Goal: Task Accomplishment & Management: Use online tool/utility

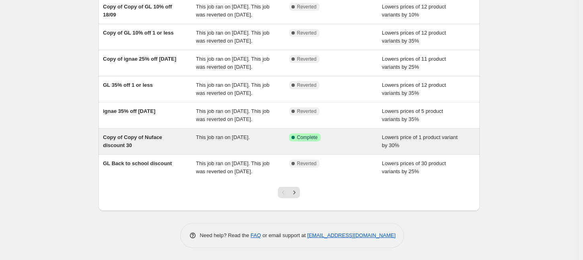
scroll to position [201, 0]
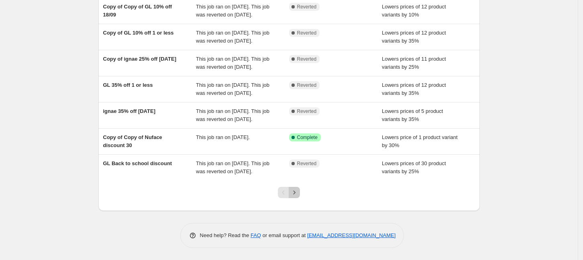
click at [300, 191] on button "Next" at bounding box center [294, 192] width 11 height 11
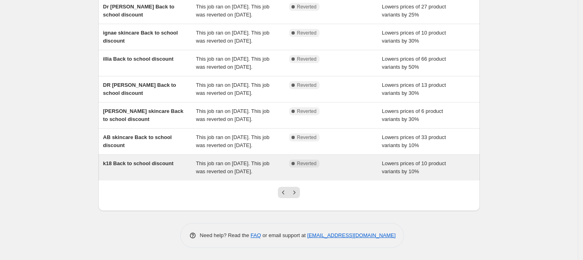
scroll to position [233, 0]
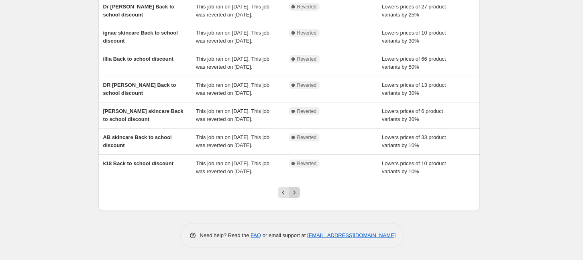
click at [297, 194] on icon "Next" at bounding box center [294, 192] width 8 height 8
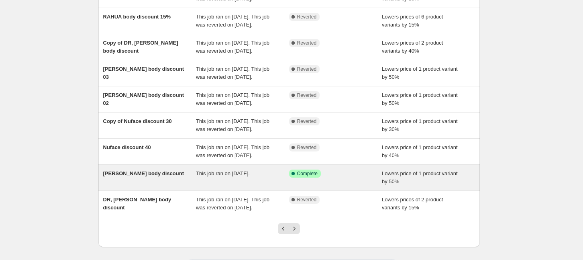
scroll to position [217, 0]
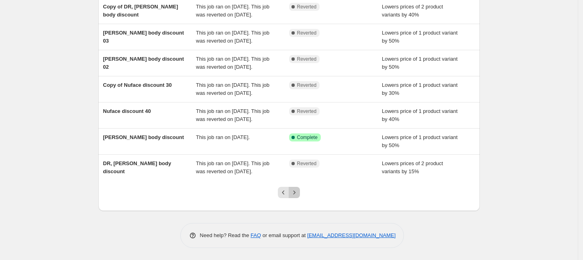
click at [298, 196] on icon "Next" at bounding box center [294, 192] width 8 height 8
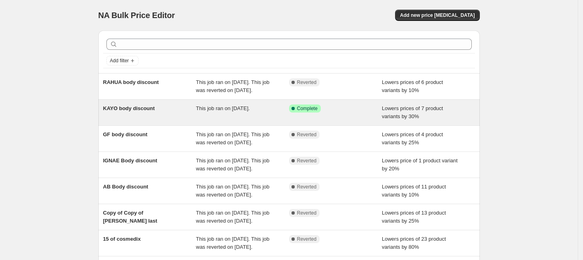
scroll to position [177, 0]
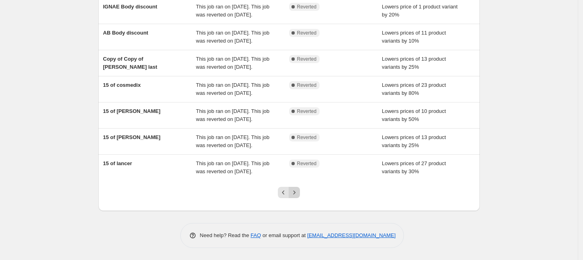
click at [295, 193] on icon "Next" at bounding box center [294, 192] width 8 height 8
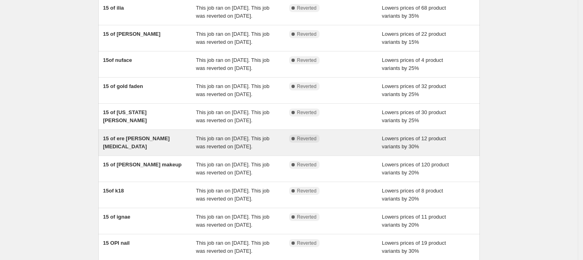
scroll to position [153, 0]
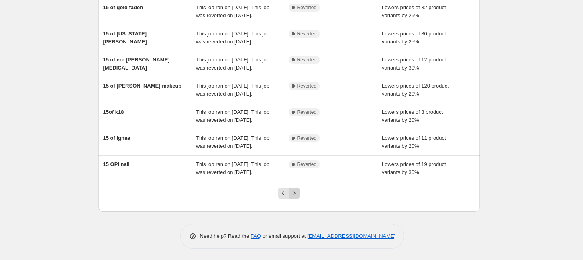
click at [298, 193] on icon "Next" at bounding box center [294, 193] width 8 height 8
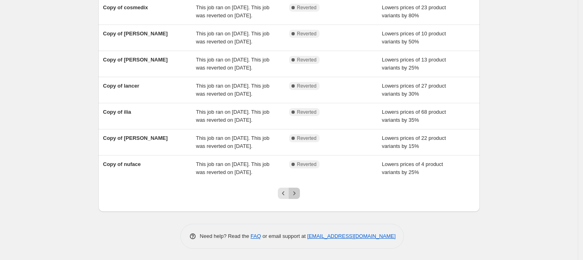
click at [298, 190] on icon "Next" at bounding box center [294, 193] width 8 height 8
click at [298, 191] on icon "Next" at bounding box center [294, 193] width 8 height 8
click at [298, 193] on icon "Next" at bounding box center [294, 193] width 8 height 8
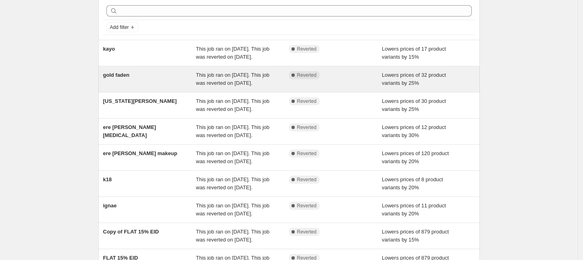
scroll to position [0, 0]
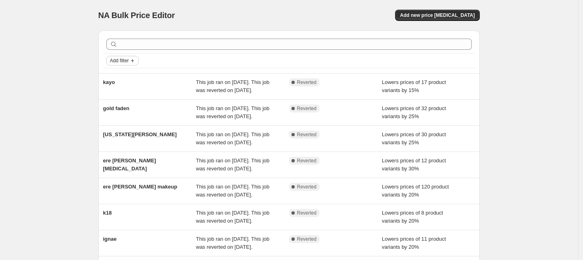
click at [124, 61] on span "Add filter" at bounding box center [119, 60] width 19 height 6
click at [80, 29] on div "NA Bulk Price Editor. This page is ready NA Bulk Price Editor Add new price [ME…" at bounding box center [289, 206] width 578 height 413
click at [450, 14] on span "Add new price [MEDICAL_DATA]" at bounding box center [437, 15] width 75 height 6
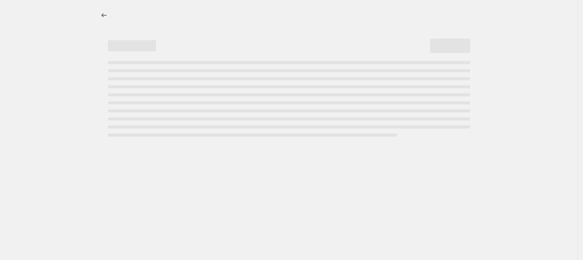
select select "percentage"
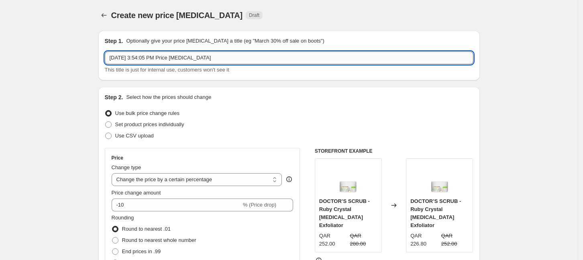
click at [228, 55] on input "[DATE] 3:54:05 PM Price [MEDICAL_DATA]" at bounding box center [289, 57] width 368 height 13
type input "Anniversary Discount AB"
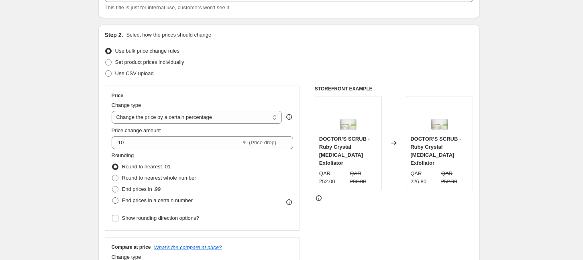
scroll to position [100, 0]
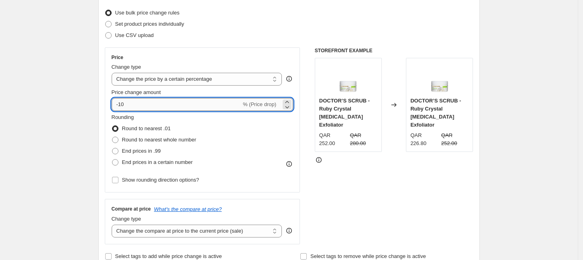
click at [161, 106] on input "-10" at bounding box center [177, 104] width 130 height 13
type input "-15"
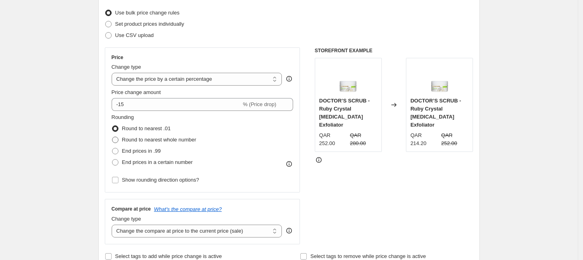
click at [114, 139] on span at bounding box center [115, 139] width 6 height 6
click at [112, 137] on input "Round to nearest whole number" at bounding box center [112, 136] width 0 height 0
radio input "true"
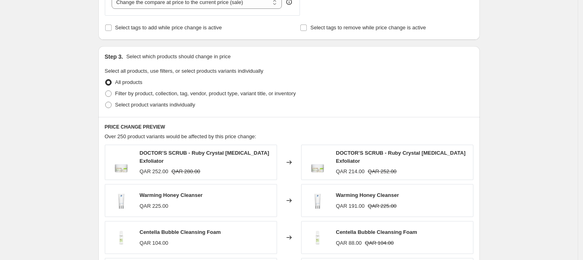
scroll to position [344, 0]
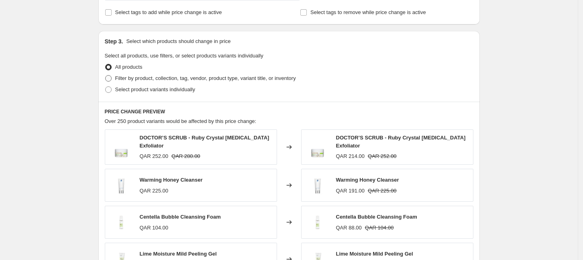
click at [158, 81] on span "Filter by product, collection, tag, vendor, product type, variant title, or inv…" at bounding box center [205, 78] width 181 height 6
click at [106, 75] on input "Filter by product, collection, tag, vendor, product type, variant title, or inv…" at bounding box center [105, 75] width 0 height 0
radio input "true"
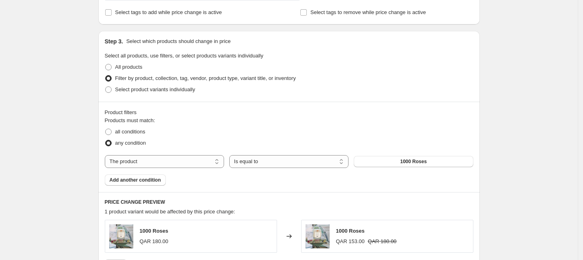
scroll to position [394, 0]
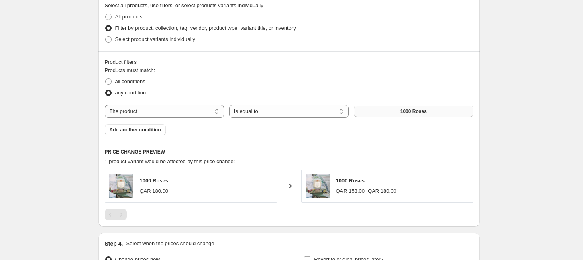
click at [431, 108] on button "1000 Roses" at bounding box center [413, 111] width 119 height 11
click at [190, 104] on div "Products must match: all conditions any condition The product The product's col…" at bounding box center [289, 100] width 368 height 69
click at [193, 108] on select "The product The product's collection The product's tag The product's vendor The…" at bounding box center [164, 111] width 119 height 13
select select "collection"
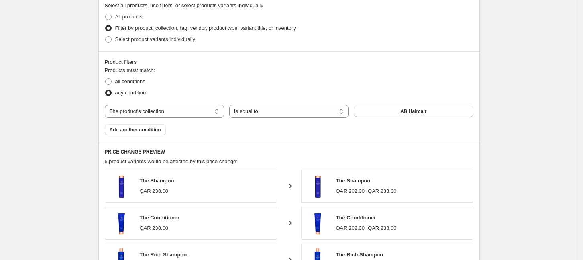
click at [422, 111] on span "AB Haircair" at bounding box center [413, 111] width 26 height 6
click at [557, 113] on div "Create new price [MEDICAL_DATA]. This page is ready Create new price [MEDICAL_D…" at bounding box center [289, 52] width 578 height 893
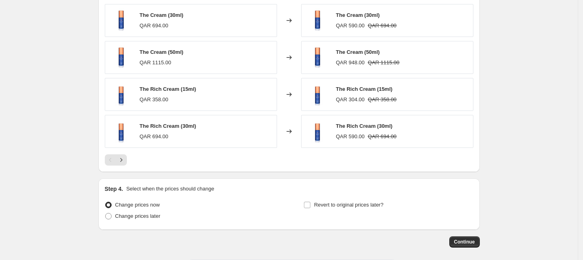
scroll to position [633, 0]
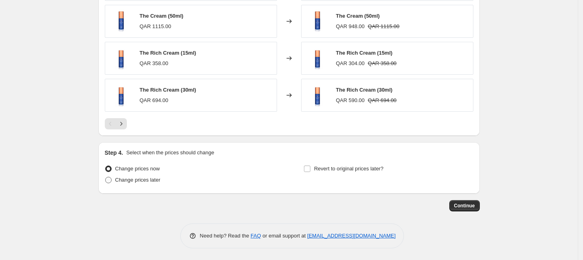
click at [133, 179] on span "Change prices later" at bounding box center [137, 180] width 45 height 6
click at [106, 177] on input "Change prices later" at bounding box center [105, 177] width 0 height 0
radio input "true"
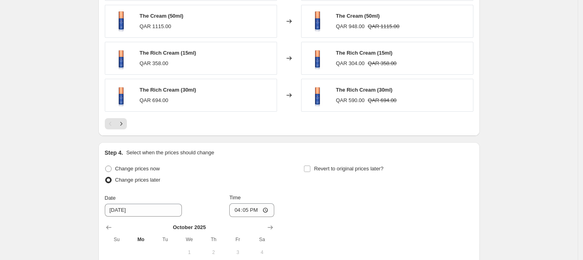
scroll to position [733, 0]
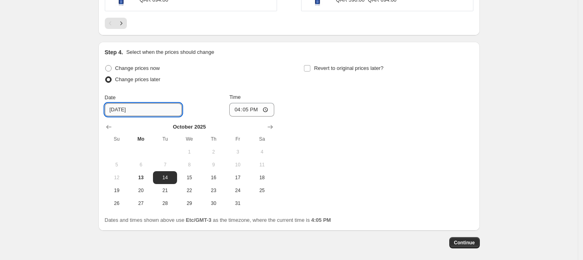
click at [138, 108] on input "[DATE]" at bounding box center [143, 109] width 77 height 13
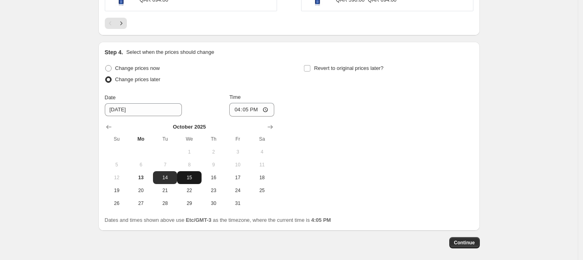
click at [192, 177] on span "15" at bounding box center [189, 177] width 18 height 6
type input "[DATE]"
click at [253, 110] on input "16:05" at bounding box center [251, 110] width 45 height 14
click at [269, 112] on input "16:05" at bounding box center [251, 110] width 45 height 14
type input "08:01"
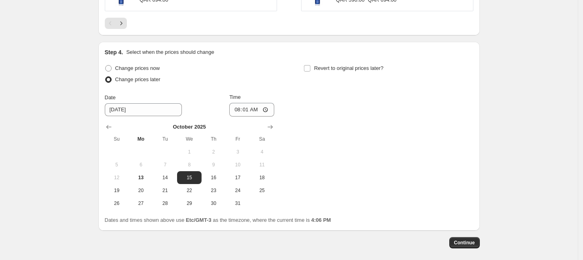
click at [384, 164] on div "Change prices now Change prices later Date [DATE] Time 08:[DATE] Mo Tu We Th Fr…" at bounding box center [289, 136] width 368 height 147
click at [468, 240] on span "Continue" at bounding box center [464, 242] width 21 height 6
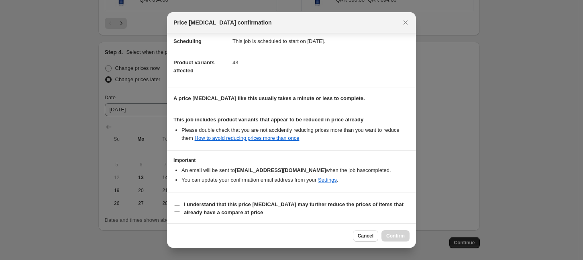
scroll to position [68, 0]
click at [202, 212] on b "I understand that this price [MEDICAL_DATA] may further reduce the prices of it…" at bounding box center [294, 208] width 220 height 14
click at [180, 211] on input "I understand that this price [MEDICAL_DATA] may further reduce the prices of it…" at bounding box center [177, 208] width 6 height 6
checkbox input "true"
click at [397, 234] on span "Confirm" at bounding box center [395, 235] width 18 height 6
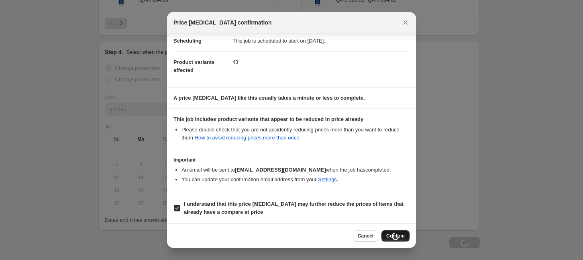
type input "Anniversary Discount AB"
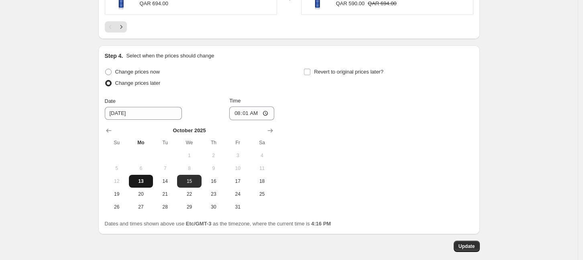
scroll to position [818, 0]
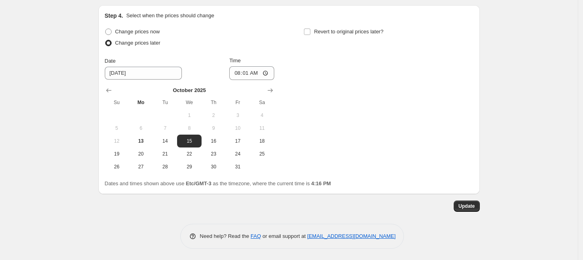
click at [473, 205] on span "Update" at bounding box center [466, 206] width 16 height 6
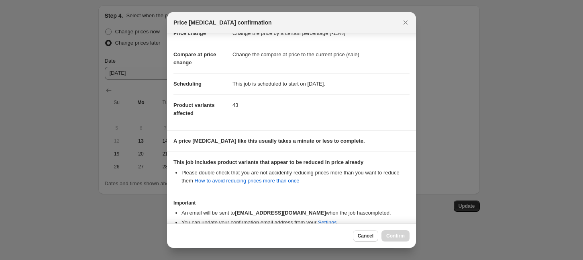
scroll to position [0, 0]
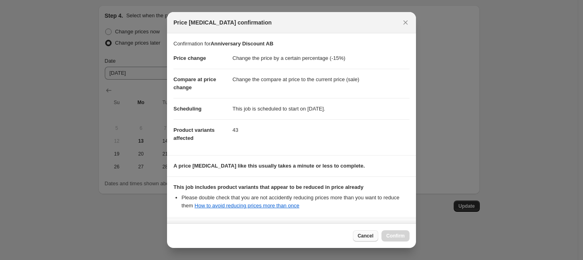
click at [371, 236] on span "Cancel" at bounding box center [366, 235] width 16 height 6
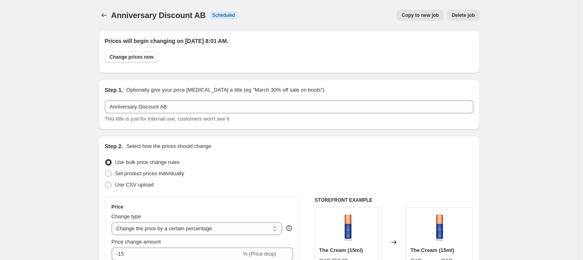
click at [431, 15] on span "Copy to new job" at bounding box center [419, 15] width 37 height 6
select select "percentage"
select select "collection"
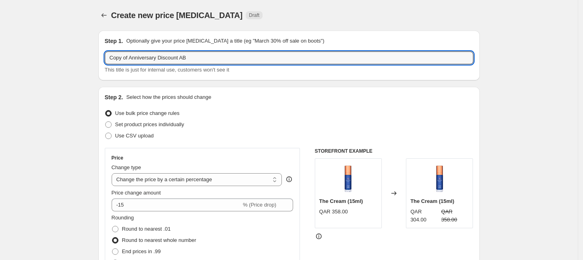
drag, startPoint x: 131, startPoint y: 57, endPoint x: 86, endPoint y: 60, distance: 45.1
drag, startPoint x: 186, startPoint y: 57, endPoint x: 161, endPoint y: 57, distance: 25.7
click at [161, 57] on input "Anniversary Discount AB" at bounding box center [289, 57] width 368 height 13
type input "Anniversary Discount Rahua"
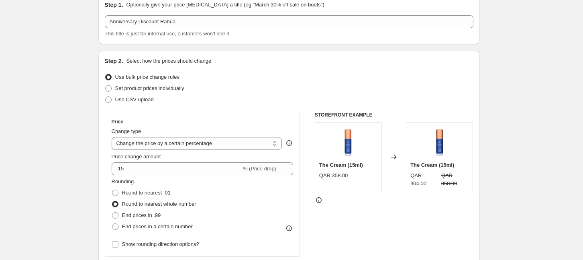
scroll to position [50, 0]
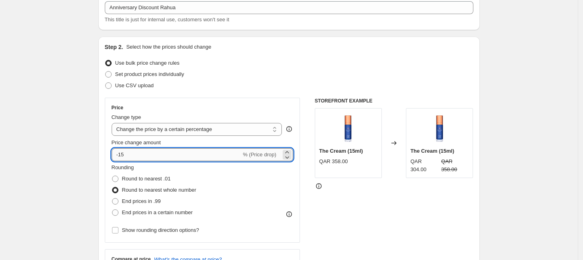
click at [134, 155] on input "-15" at bounding box center [177, 154] width 130 height 13
type input "-1"
type input "-25"
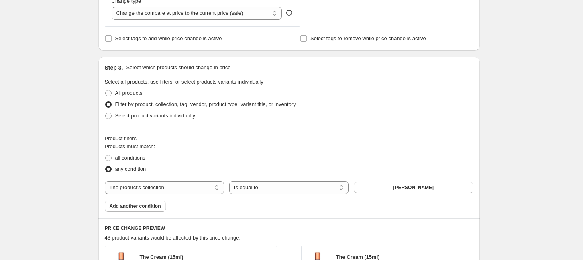
scroll to position [401, 0]
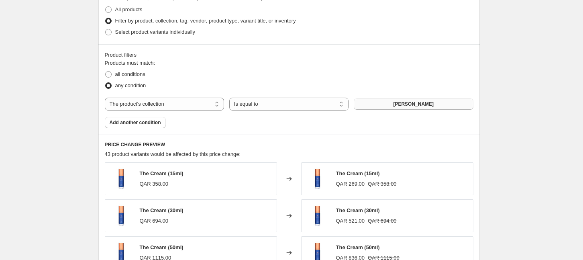
click at [392, 103] on button "[PERSON_NAME]" at bounding box center [413, 103] width 119 height 11
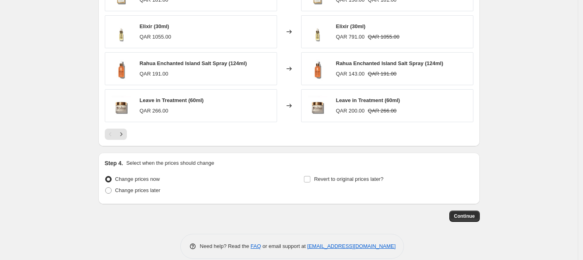
scroll to position [633, 0]
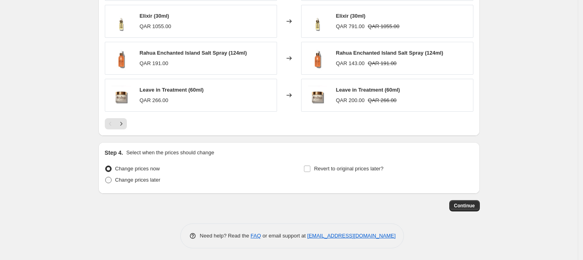
click at [144, 180] on span "Change prices later" at bounding box center [137, 180] width 45 height 6
click at [106, 177] on input "Change prices later" at bounding box center [105, 177] width 0 height 0
radio input "true"
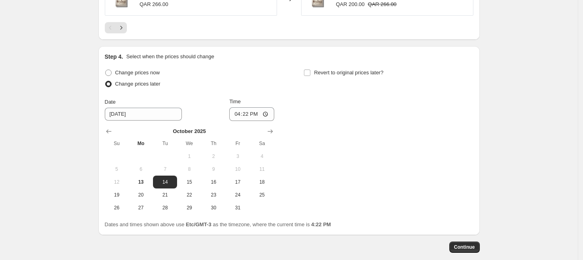
scroll to position [733, 0]
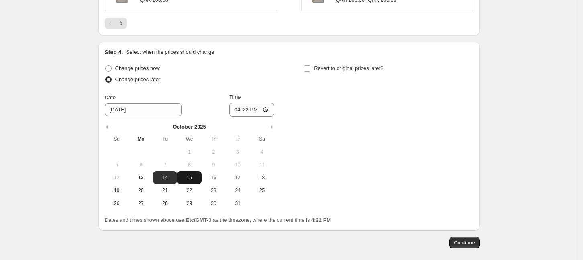
click at [187, 176] on span "15" at bounding box center [189, 177] width 18 height 6
type input "[DATE]"
click at [259, 110] on input "16:22" at bounding box center [251, 110] width 45 height 14
click at [269, 116] on input "16:22" at bounding box center [251, 110] width 45 height 14
click at [266, 109] on input "16:22" at bounding box center [251, 110] width 45 height 14
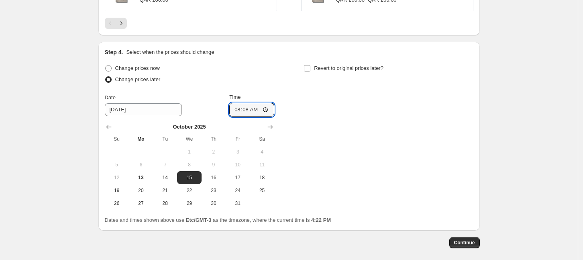
type input "08:08"
click at [332, 151] on div "Change prices now Change prices later Date [DATE] Time 08:[DATE] Mo Tu We Th Fr…" at bounding box center [289, 136] width 368 height 147
click at [356, 174] on div "Change prices now Change prices later Date [DATE] Time 08:[DATE] Mo Tu We Th Fr…" at bounding box center [289, 136] width 368 height 147
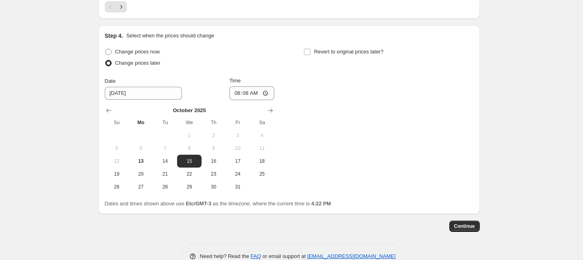
scroll to position [770, 0]
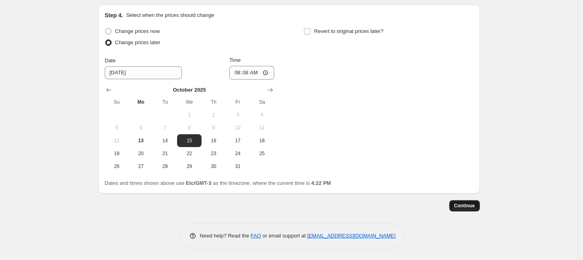
click at [471, 204] on span "Continue" at bounding box center [464, 205] width 21 height 6
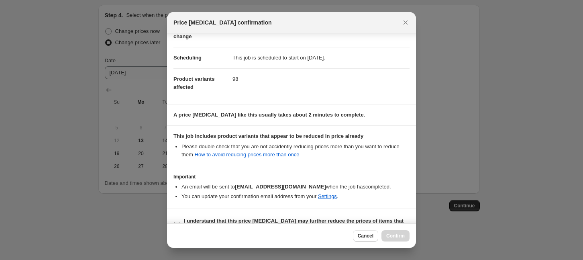
scroll to position [68, 0]
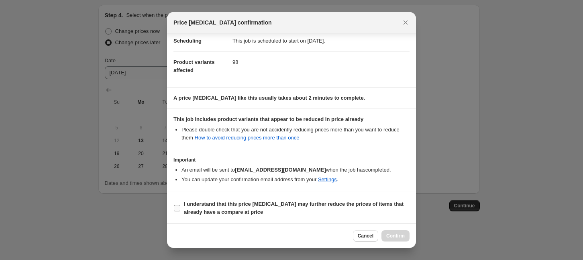
click at [328, 202] on b "I understand that this price [MEDICAL_DATA] may further reduce the prices of it…" at bounding box center [294, 208] width 220 height 14
click at [180, 205] on input "I understand that this price [MEDICAL_DATA] may further reduce the prices of it…" at bounding box center [177, 208] width 6 height 6
checkbox input "true"
click at [395, 236] on span "Confirm" at bounding box center [395, 235] width 18 height 6
type input "Anniversary Discount Rahua"
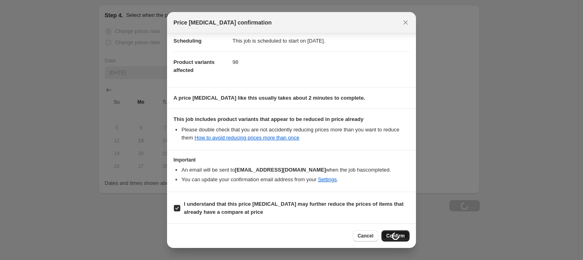
scroll to position [770, 0]
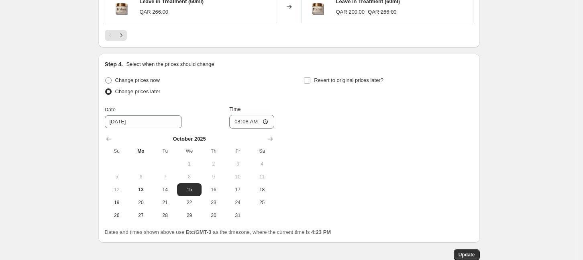
click at [398, 171] on div "Change prices now Change prices later Date [DATE] Time 08:[DATE] Mo Tu We Th Fr…" at bounding box center [289, 148] width 368 height 147
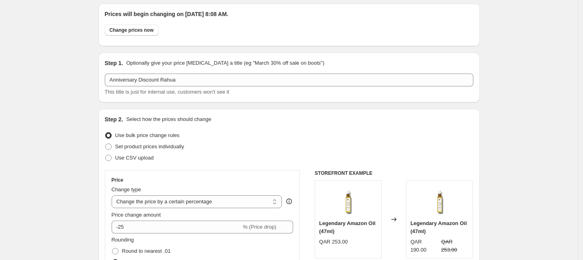
scroll to position [0, 0]
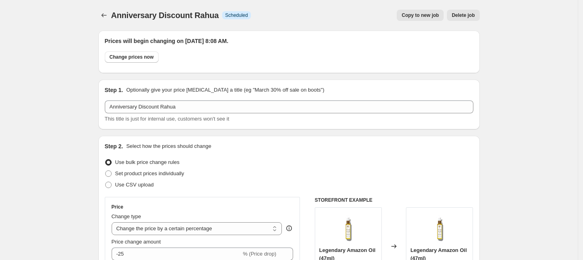
click at [426, 18] on span "Copy to new job" at bounding box center [419, 15] width 37 height 6
select select "percentage"
select select "collection"
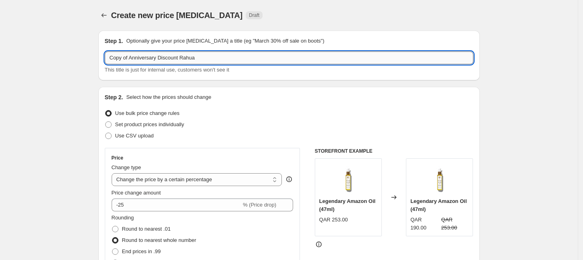
click at [126, 56] on input "Copy of Anniversary Discount Rahua" at bounding box center [289, 57] width 368 height 13
drag, startPoint x: 131, startPoint y: 58, endPoint x: 90, endPoint y: 60, distance: 40.6
click at [194, 58] on input "Anniversary Discount Rahua" at bounding box center [289, 57] width 368 height 13
drag, startPoint x: 185, startPoint y: 57, endPoint x: 162, endPoint y: 55, distance: 23.4
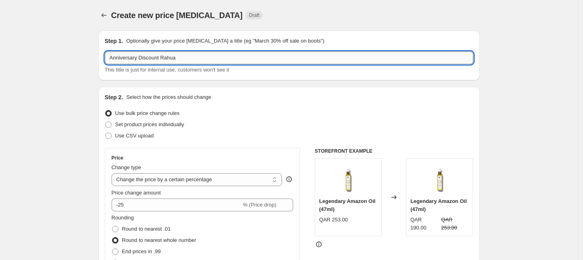
click at [162, 55] on input "Anniversary Discount Rahua" at bounding box center [289, 57] width 368 height 13
type input "Anniversary Discount K18"
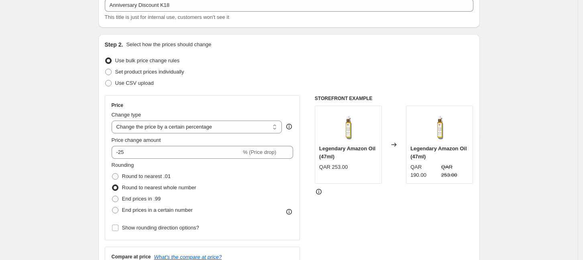
scroll to position [100, 0]
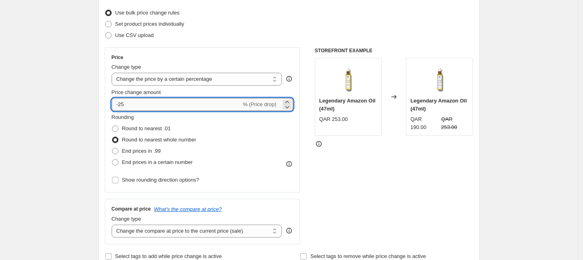
drag, startPoint x: 130, startPoint y: 104, endPoint x: 123, endPoint y: 105, distance: 6.8
click at [123, 105] on input "-25" at bounding box center [177, 104] width 130 height 13
type input "-20"
drag, startPoint x: 86, startPoint y: 103, endPoint x: 88, endPoint y: 99, distance: 4.3
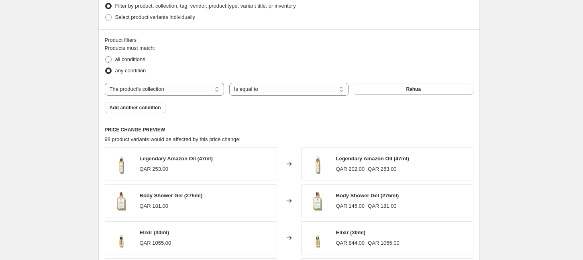
scroll to position [451, 0]
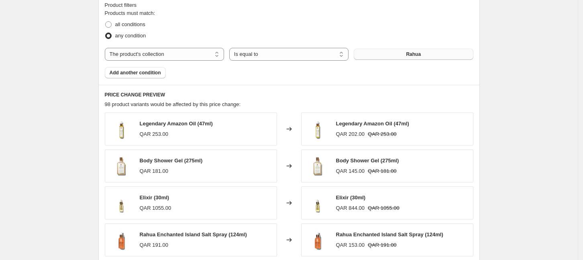
click at [427, 55] on button "Rahua" at bounding box center [413, 54] width 119 height 11
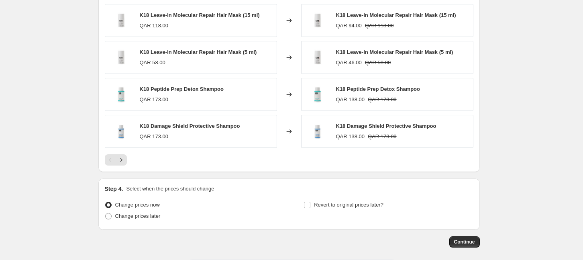
scroll to position [582, 0]
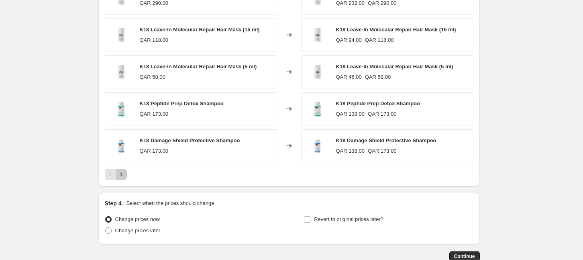
drag, startPoint x: 125, startPoint y: 173, endPoint x: 195, endPoint y: 173, distance: 70.2
click at [125, 173] on icon "Next" at bounding box center [121, 174] width 8 height 8
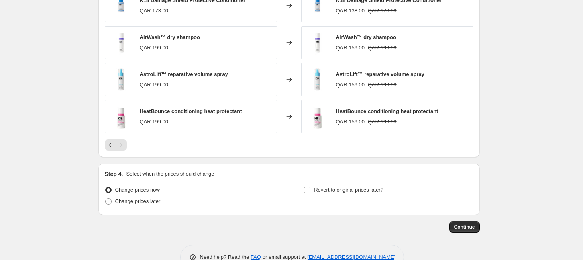
scroll to position [633, 0]
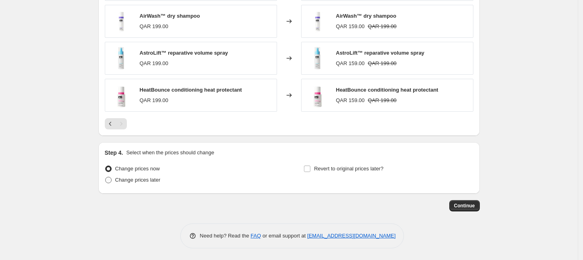
click at [155, 177] on span "Change prices later" at bounding box center [137, 180] width 45 height 6
click at [106, 177] on input "Change prices later" at bounding box center [105, 177] width 0 height 0
radio input "true"
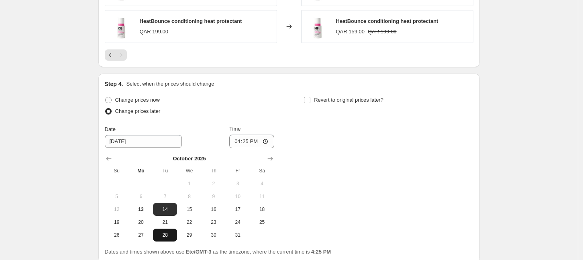
scroll to position [733, 0]
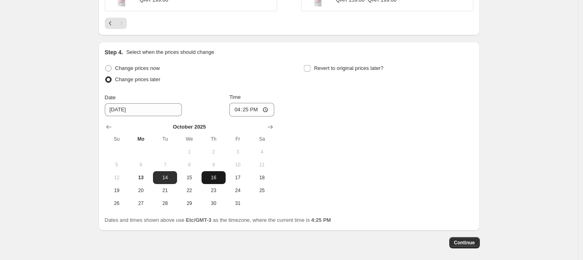
drag, startPoint x: 193, startPoint y: 174, endPoint x: 207, endPoint y: 179, distance: 15.0
click at [194, 175] on span "15" at bounding box center [189, 177] width 18 height 6
type input "[DATE]"
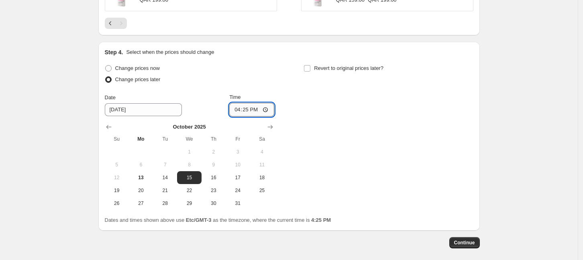
click at [258, 109] on input "16:25" at bounding box center [251, 110] width 45 height 14
click at [271, 112] on input "16:25" at bounding box center [251, 110] width 45 height 14
type input "08:06"
click at [339, 164] on div "Change prices now Change prices later Date [DATE] Time 08:[DATE] Mo Tu We Th Fr…" at bounding box center [289, 136] width 368 height 147
click at [398, 173] on div "Change prices now Change prices later Date [DATE] Time 08:[DATE] Mo Tu We Th Fr…" at bounding box center [289, 136] width 368 height 147
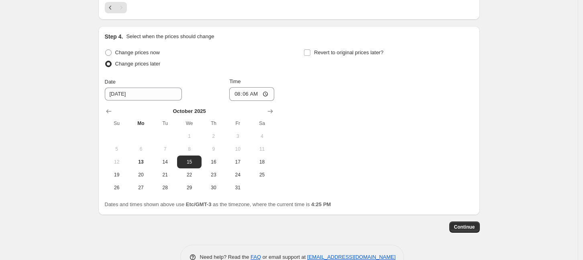
scroll to position [770, 0]
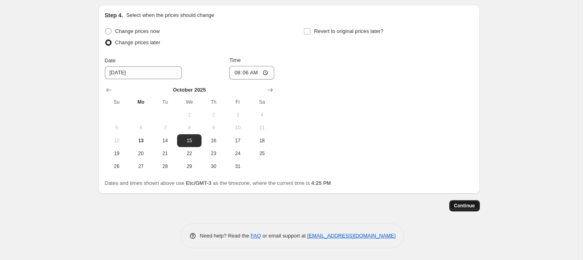
click at [466, 207] on span "Continue" at bounding box center [464, 205] width 21 height 6
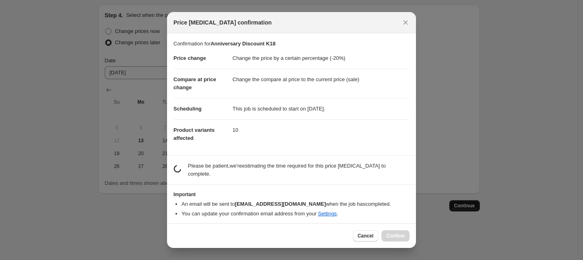
scroll to position [0, 0]
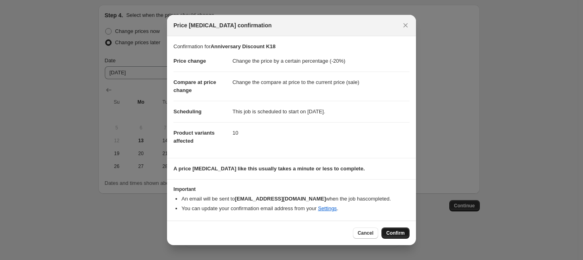
click at [395, 234] on span "Confirm" at bounding box center [395, 233] width 18 height 6
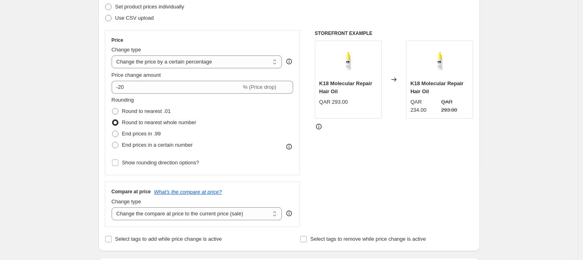
scroll to position [0, 0]
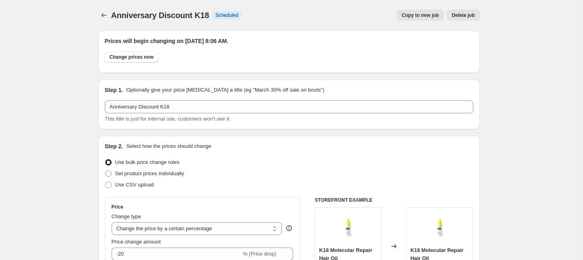
click at [429, 19] on button "Copy to new job" at bounding box center [420, 15] width 47 height 11
select select "percentage"
select select "collection"
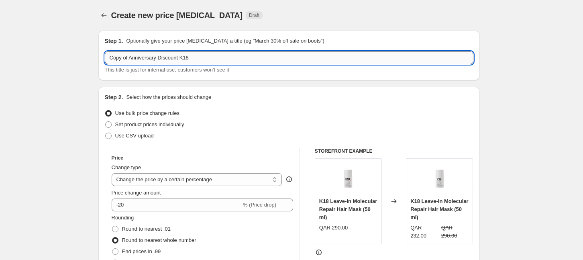
click at [196, 60] on input "Copy of Anniversary Discount K18" at bounding box center [289, 57] width 368 height 13
drag, startPoint x: 133, startPoint y: 57, endPoint x: 94, endPoint y: 49, distance: 39.8
click at [183, 61] on input "Anniversary Discount K18" at bounding box center [289, 57] width 368 height 13
click at [201, 59] on input "Anniversary Discount K18" at bounding box center [289, 57] width 368 height 13
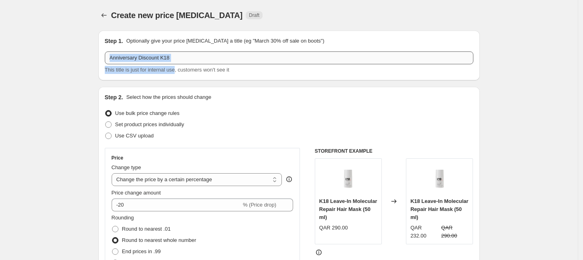
drag, startPoint x: 172, startPoint y: 65, endPoint x: 169, endPoint y: 59, distance: 7.2
click at [169, 59] on div "Anniversary Discount K18 This title is just for internal use, customers won't s…" at bounding box center [289, 62] width 368 height 22
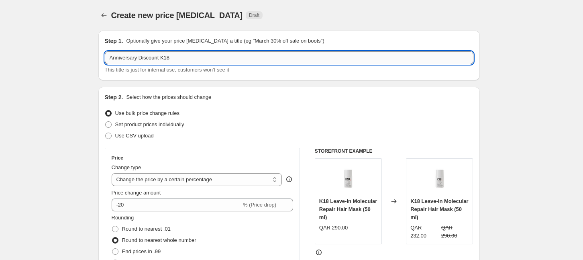
click at [172, 57] on input "Anniversary Discount K18" at bounding box center [289, 57] width 368 height 13
drag, startPoint x: 172, startPoint y: 56, endPoint x: 167, endPoint y: 55, distance: 5.4
click at [167, 55] on input "Anniversary Discount K18" at bounding box center [289, 57] width 368 height 13
type input "Anniversary Discount [PERSON_NAME] Makeup"
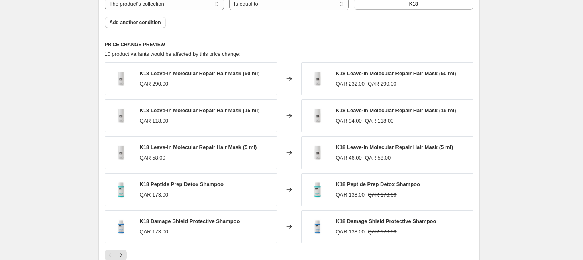
scroll to position [401, 0]
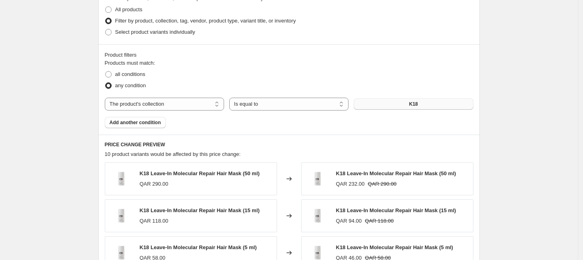
click at [407, 102] on button "K18" at bounding box center [413, 103] width 119 height 11
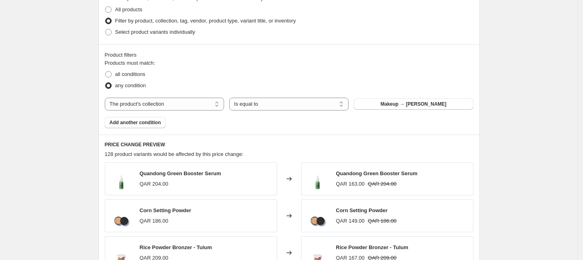
click at [69, 73] on div "Create new price [MEDICAL_DATA]. This page is ready Create new price [MEDICAL_D…" at bounding box center [289, 45] width 578 height 893
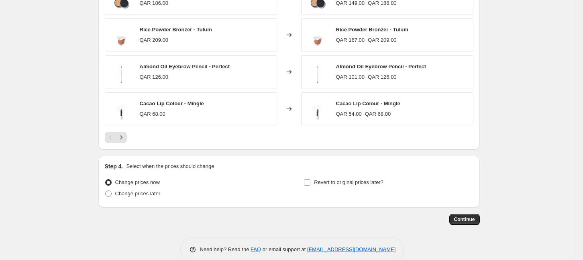
scroll to position [633, 0]
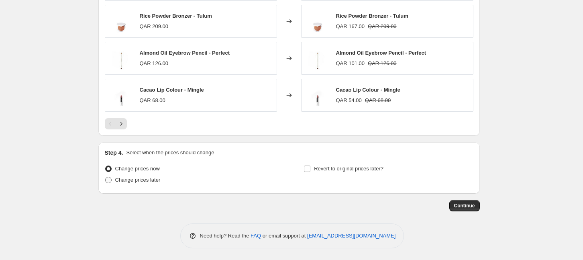
click at [136, 178] on span "Change prices later" at bounding box center [137, 180] width 45 height 6
click at [106, 177] on input "Change prices later" at bounding box center [105, 177] width 0 height 0
radio input "true"
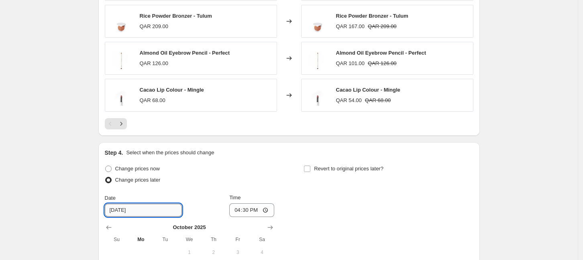
click at [144, 210] on input "[DATE]" at bounding box center [143, 209] width 77 height 13
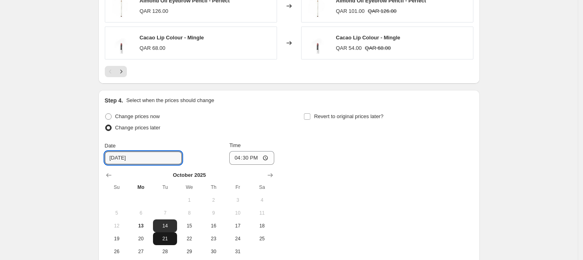
scroll to position [733, 0]
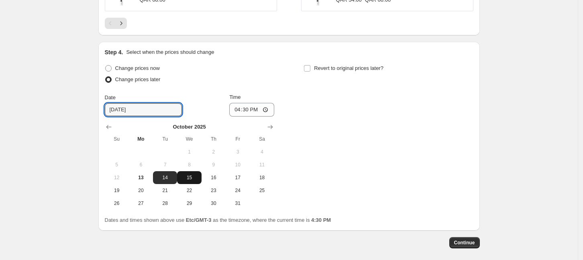
click at [194, 179] on span "15" at bounding box center [189, 177] width 18 height 6
type input "[DATE]"
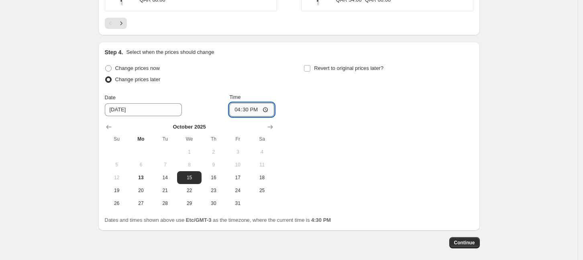
click at [256, 110] on input "16:30" at bounding box center [251, 110] width 45 height 14
click at [269, 108] on input "16:30" at bounding box center [251, 110] width 45 height 14
type input "08:09"
click at [356, 174] on div "Change prices now Change prices later Date [DATE] Time 08:[DATE] Mo Tu We Th Fr…" at bounding box center [289, 136] width 368 height 147
click at [467, 241] on span "Continue" at bounding box center [464, 242] width 21 height 6
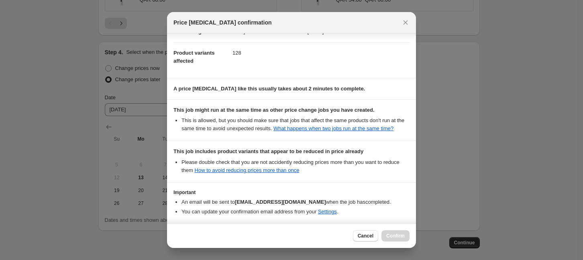
scroll to position [117, 0]
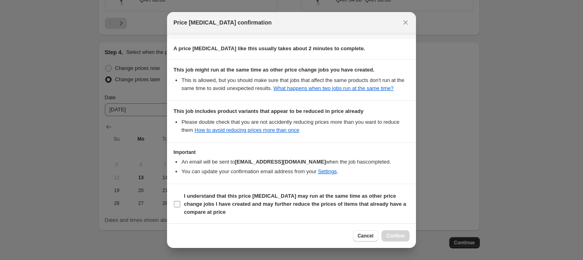
click at [309, 196] on b "I understand that this price [MEDICAL_DATA] may run at the same time as other p…" at bounding box center [295, 204] width 222 height 22
click at [180, 201] on input "I understand that this price [MEDICAL_DATA] may run at the same time as other p…" at bounding box center [177, 204] width 6 height 6
checkbox input "true"
click at [400, 236] on span "Confirm" at bounding box center [395, 235] width 18 height 6
type input "Anniversary Discount [PERSON_NAME] Makeup"
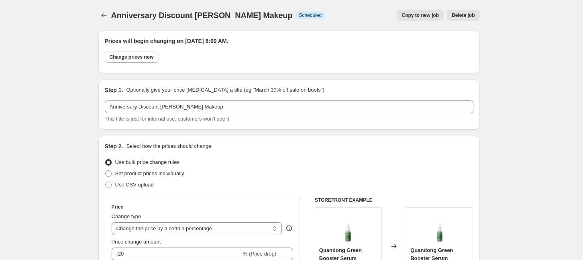
click at [431, 16] on span "Copy to new job" at bounding box center [419, 15] width 37 height 6
select select "percentage"
select select "collection"
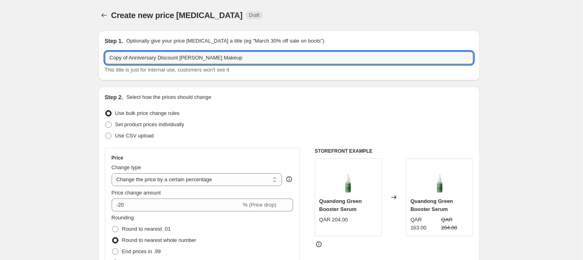
drag, startPoint x: 132, startPoint y: 57, endPoint x: 81, endPoint y: 59, distance: 51.4
drag, startPoint x: 207, startPoint y: 57, endPoint x: 185, endPoint y: 54, distance: 22.7
click at [185, 54] on input "Anniversary Discount [PERSON_NAME] Makeup" at bounding box center [289, 57] width 368 height 13
click at [197, 59] on input "Anniversary Discount [PERSON_NAME] skinecare" at bounding box center [289, 57] width 368 height 13
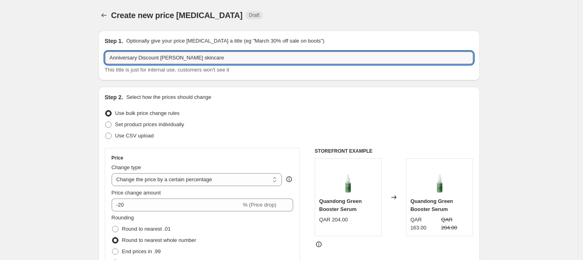
type input "Anniversary Discount [PERSON_NAME] skincare"
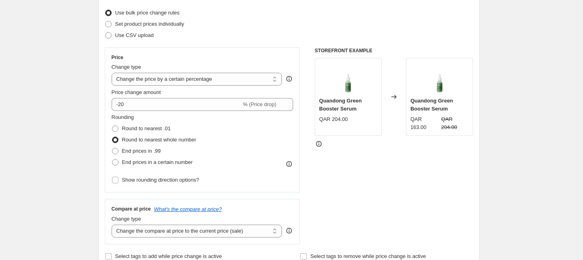
scroll to position [50, 0]
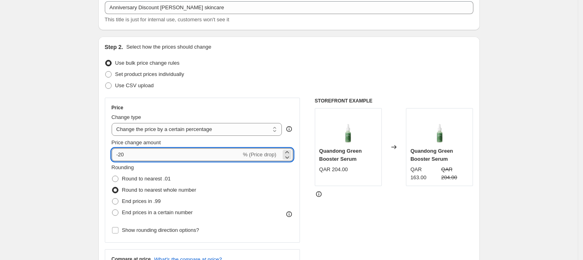
click at [133, 152] on input "-20" at bounding box center [177, 154] width 130 height 13
type input "-2"
type input "-30"
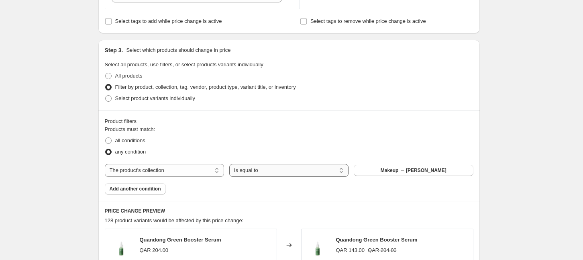
scroll to position [351, 0]
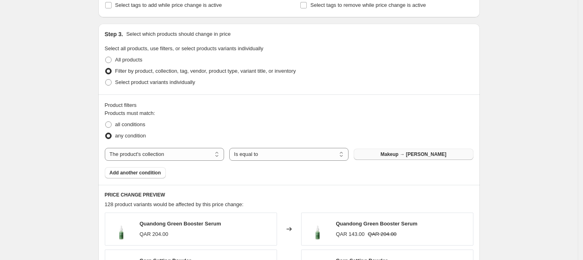
click at [399, 155] on span "Makeup → [PERSON_NAME]" at bounding box center [413, 154] width 66 height 6
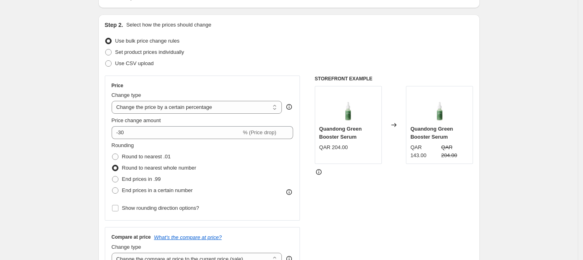
scroll to position [0, 0]
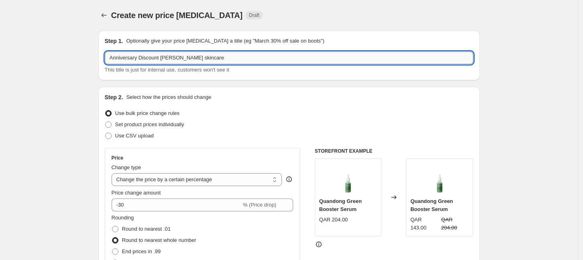
drag, startPoint x: 205, startPoint y: 60, endPoint x: 162, endPoint y: 58, distance: 42.6
click at [162, 58] on input "Anniversary Discount [PERSON_NAME] skincare" at bounding box center [289, 57] width 368 height 13
type input "Anniversary Discount nuface"
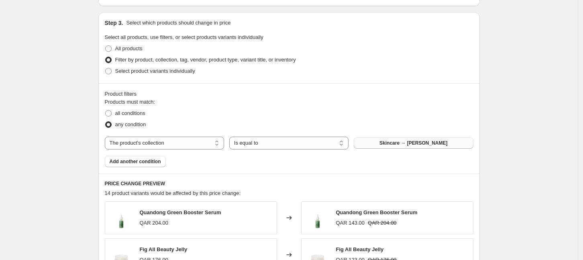
scroll to position [401, 0]
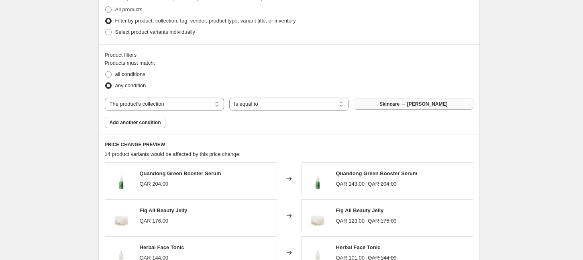
click at [426, 104] on span "Skincare → [PERSON_NAME]" at bounding box center [413, 104] width 68 height 6
drag, startPoint x: 531, startPoint y: 99, endPoint x: 224, endPoint y: 88, distance: 307.2
click at [528, 98] on div "Create new price [MEDICAL_DATA]. This page is ready Create new price [MEDICAL_D…" at bounding box center [289, 45] width 578 height 893
click at [165, 104] on select "The product The product's collection The product's tag The product's vendor The…" at bounding box center [164, 104] width 119 height 13
select select "product"
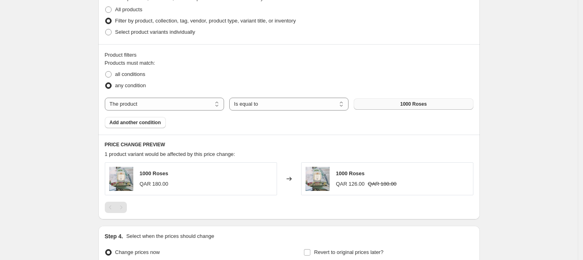
click at [410, 104] on span "1000 Roses" at bounding box center [413, 104] width 26 height 6
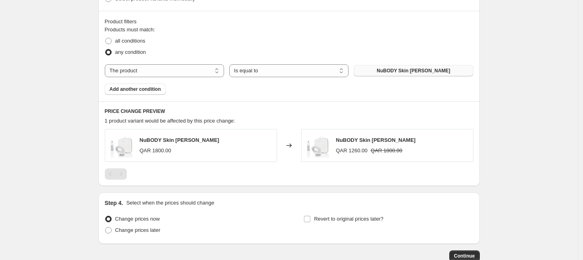
scroll to position [485, 0]
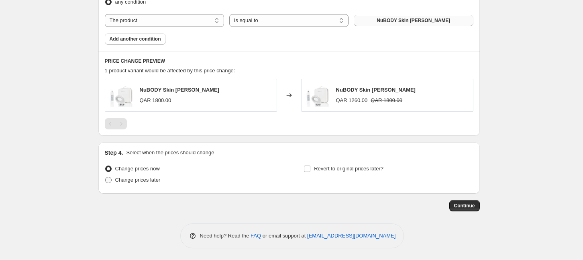
click at [136, 181] on span "Change prices later" at bounding box center [137, 180] width 45 height 6
click at [106, 177] on input "Change prices later" at bounding box center [105, 177] width 0 height 0
radio input "true"
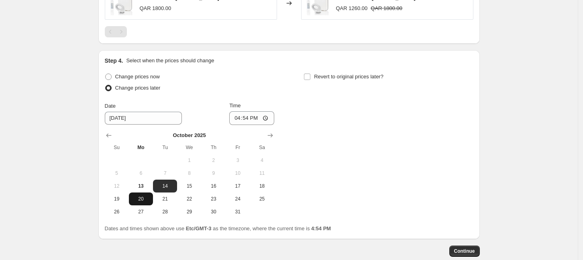
scroll to position [585, 0]
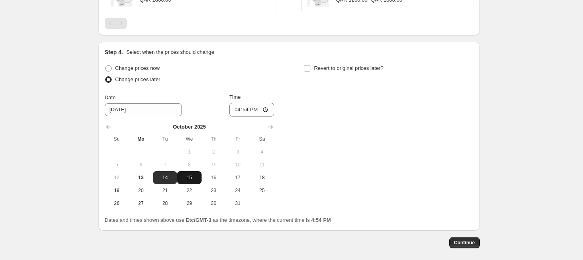
click at [193, 172] on button "15" at bounding box center [189, 177] width 24 height 13
type input "[DATE]"
click at [257, 111] on input "16:54" at bounding box center [251, 110] width 45 height 14
click at [270, 109] on input "16:54" at bounding box center [251, 110] width 45 height 14
type input "08:02"
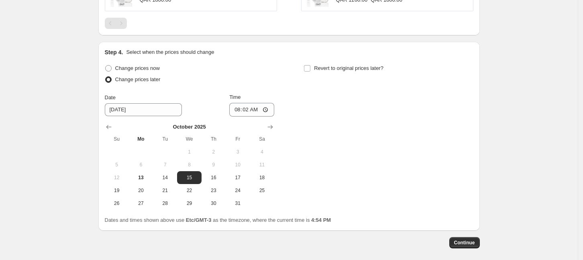
drag, startPoint x: 386, startPoint y: 163, endPoint x: 391, endPoint y: 164, distance: 5.5
click at [387, 163] on div "Change prices now Change prices later Date [DATE] Time 08:[DATE] Mo Tu We Th Fr…" at bounding box center [289, 136] width 368 height 147
click at [470, 241] on span "Continue" at bounding box center [464, 242] width 21 height 6
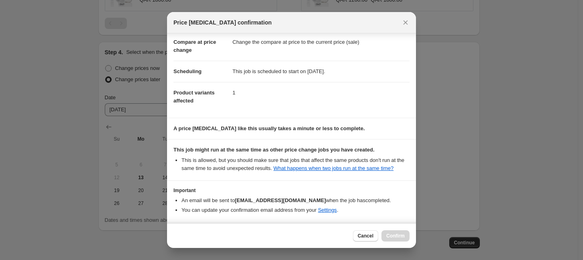
scroll to position [68, 0]
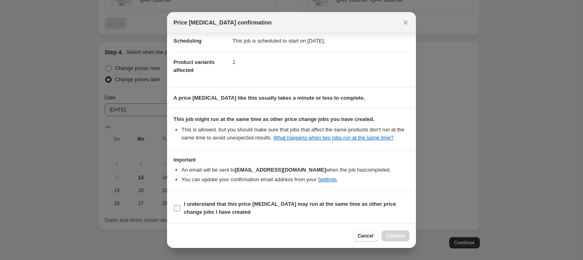
click at [264, 201] on b "I understand that this price [MEDICAL_DATA] may run at the same time as other p…" at bounding box center [290, 208] width 212 height 14
click at [180, 205] on input "I understand that this price [MEDICAL_DATA] may run at the same time as other p…" at bounding box center [177, 208] width 6 height 6
checkbox input "true"
click at [389, 236] on span "Confirm" at bounding box center [395, 235] width 18 height 6
type input "Anniversary Discount nuface"
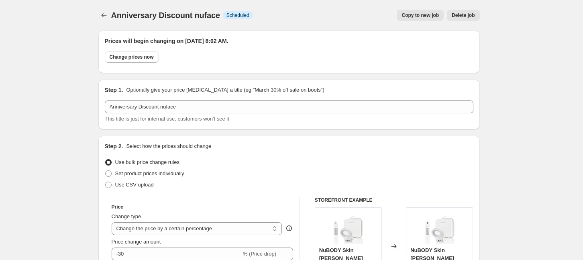
click at [425, 11] on button "Copy to new job" at bounding box center [420, 15] width 47 height 11
select select "percentage"
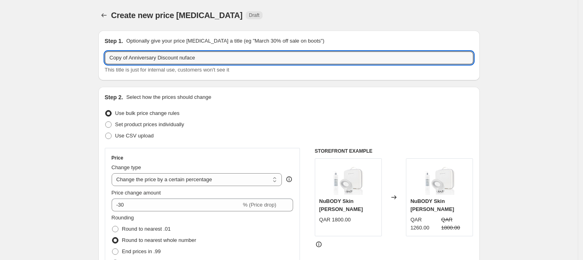
drag, startPoint x: 130, startPoint y: 56, endPoint x: 97, endPoint y: 61, distance: 33.6
drag, startPoint x: 195, startPoint y: 57, endPoint x: 163, endPoint y: 58, distance: 32.1
click at [163, 58] on input "Anniversary Discount nuface" at bounding box center [289, 57] width 368 height 13
type input "Anniversary Discount [PERSON_NAME]"
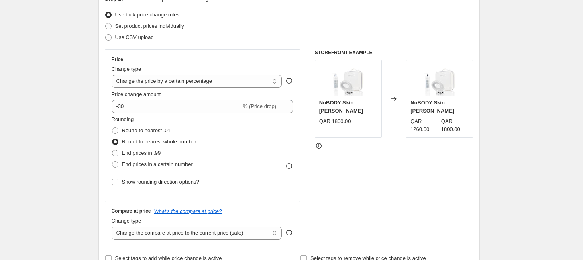
scroll to position [100, 0]
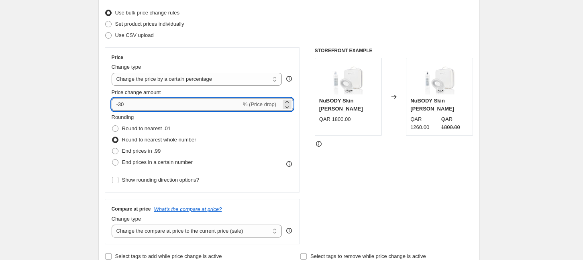
click at [163, 104] on input "-30" at bounding box center [177, 104] width 130 height 13
type input "-3"
type input "-15"
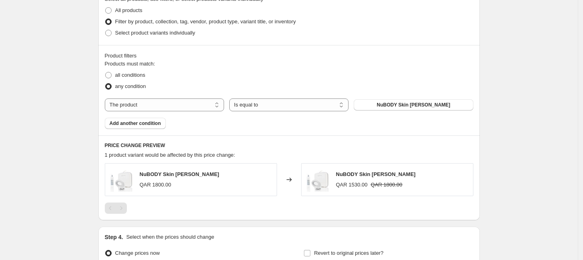
scroll to position [385, 0]
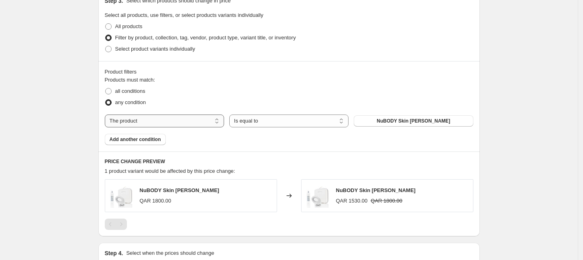
click at [196, 122] on select "The product The product's collection The product's tag The product's vendor The…" at bounding box center [164, 120] width 119 height 13
select select "collection"
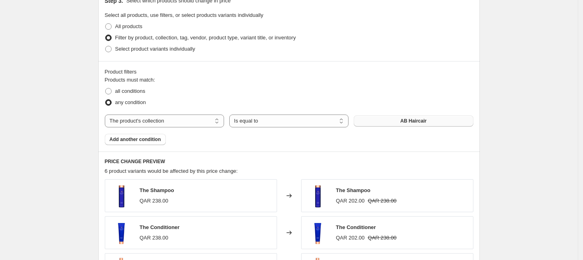
click at [409, 120] on span "AB Haircair" at bounding box center [413, 121] width 26 height 6
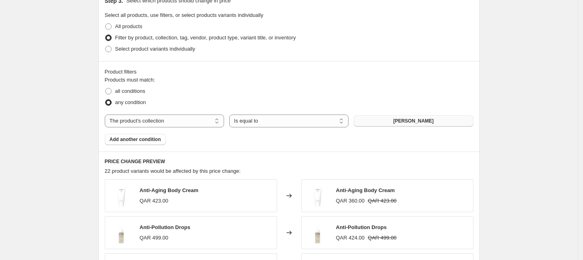
click at [555, 121] on div "Create new price [MEDICAL_DATA]. This page is ready Create new price [MEDICAL_D…" at bounding box center [289, 61] width 578 height 893
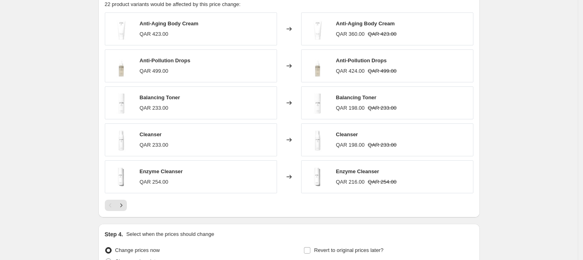
scroll to position [633, 0]
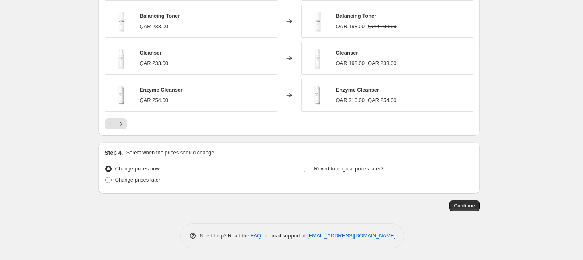
click at [138, 177] on span "Change prices later" at bounding box center [137, 180] width 45 height 6
click at [106, 177] on input "Change prices later" at bounding box center [105, 177] width 0 height 0
radio input "true"
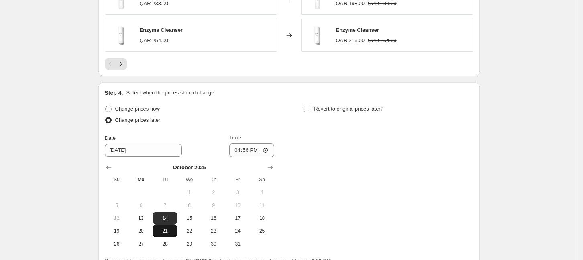
scroll to position [733, 0]
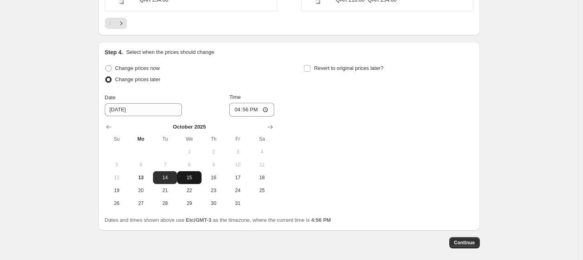
click at [197, 178] on span "15" at bounding box center [189, 177] width 18 height 6
type input "[DATE]"
click at [270, 108] on input "16:56" at bounding box center [251, 110] width 45 height 14
type input "08:01"
click at [345, 149] on div "Change prices now Change prices later Date [DATE] Time 08:[DATE] Mo Tu We Th Fr…" at bounding box center [289, 136] width 368 height 147
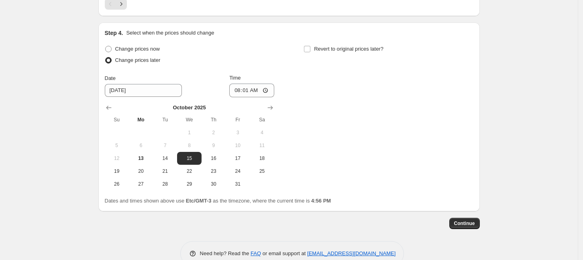
scroll to position [770, 0]
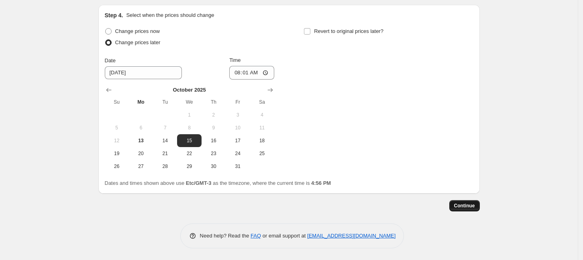
click at [472, 206] on span "Continue" at bounding box center [464, 205] width 21 height 6
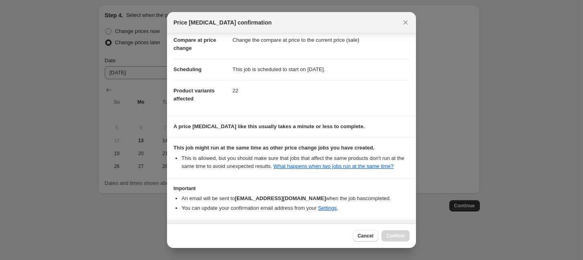
scroll to position [68, 0]
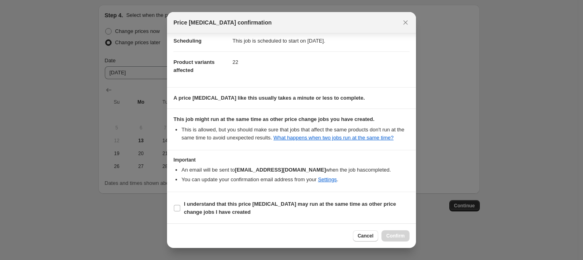
drag, startPoint x: 358, startPoint y: 212, endPoint x: 366, endPoint y: 222, distance: 12.9
click at [358, 212] on span "I understand that this price [MEDICAL_DATA] may run at the same time as other p…" at bounding box center [297, 208] width 226 height 16
click at [180, 211] on input "I understand that this price [MEDICAL_DATA] may run at the same time as other p…" at bounding box center [177, 208] width 6 height 6
checkbox input "true"
click at [394, 236] on span "Confirm" at bounding box center [395, 235] width 18 height 6
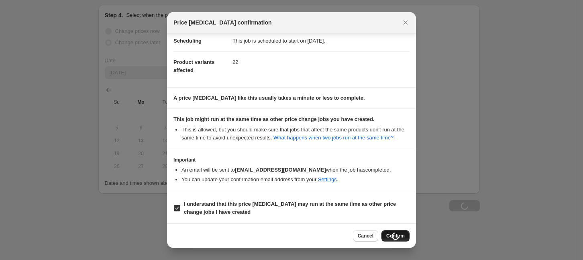
scroll to position [770, 0]
type input "Anniversary Discount [PERSON_NAME]"
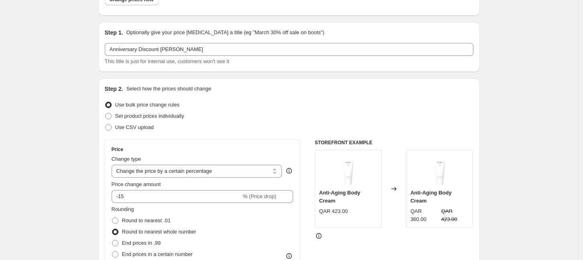
scroll to position [0, 0]
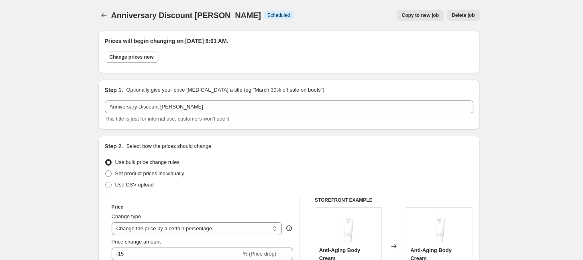
click at [433, 15] on span "Copy to new job" at bounding box center [419, 15] width 37 height 6
select select "percentage"
select select "collection"
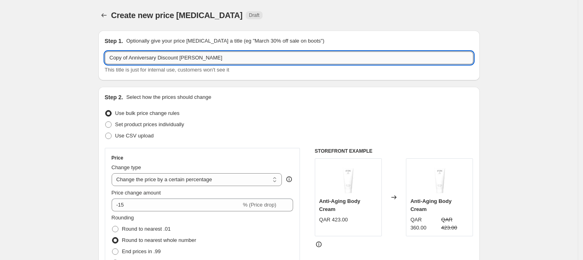
drag, startPoint x: 206, startPoint y: 56, endPoint x: 181, endPoint y: 53, distance: 25.9
click at [181, 53] on input "Copy of Anniversary Discount [PERSON_NAME]" at bounding box center [289, 57] width 368 height 13
drag, startPoint x: 132, startPoint y: 57, endPoint x: 74, endPoint y: 67, distance: 58.6
type input "Anniversary Discount ilia"
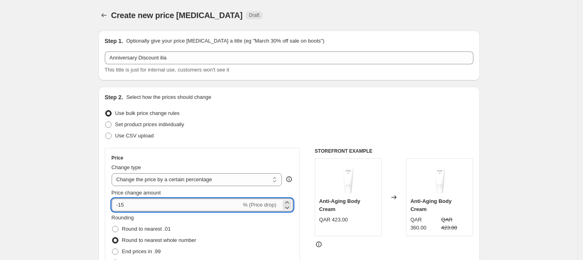
click at [143, 201] on input "-15" at bounding box center [177, 204] width 130 height 13
type input "-1"
type input "-35"
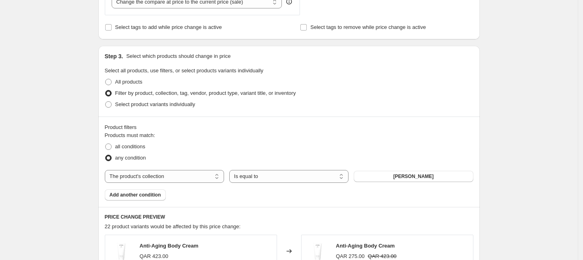
scroll to position [351, 0]
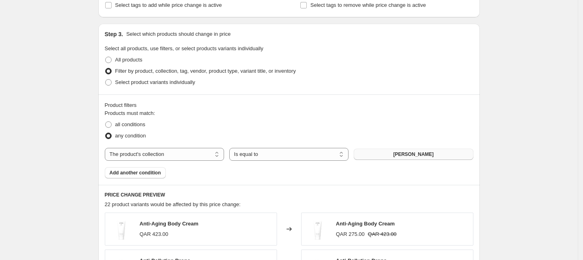
click at [387, 157] on button "[PERSON_NAME]" at bounding box center [413, 154] width 119 height 11
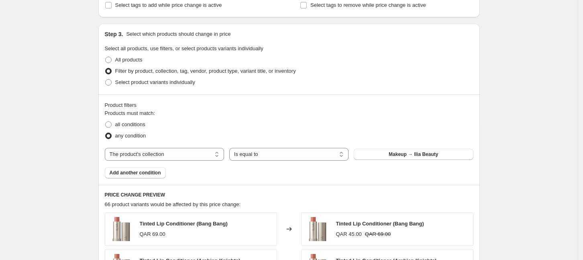
click at [562, 159] on div "Create new price [MEDICAL_DATA]. This page is ready Create new price [MEDICAL_D…" at bounding box center [289, 95] width 578 height 893
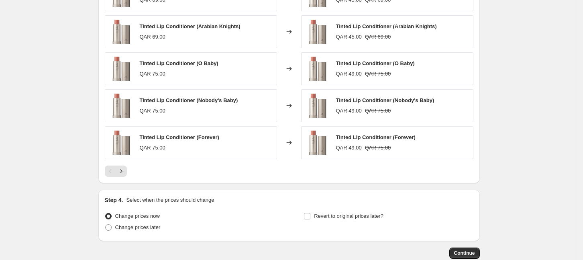
scroll to position [633, 0]
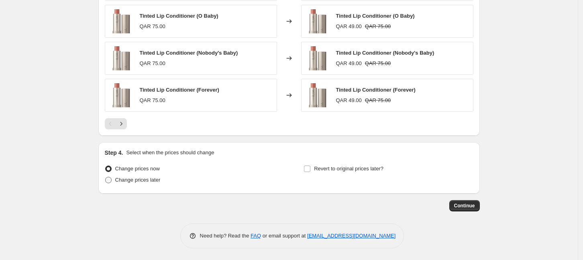
click at [157, 181] on span "Change prices later" at bounding box center [137, 180] width 45 height 6
click at [106, 177] on input "Change prices later" at bounding box center [105, 177] width 0 height 0
radio input "true"
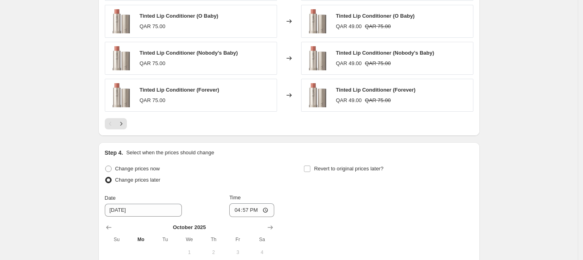
scroll to position [733, 0]
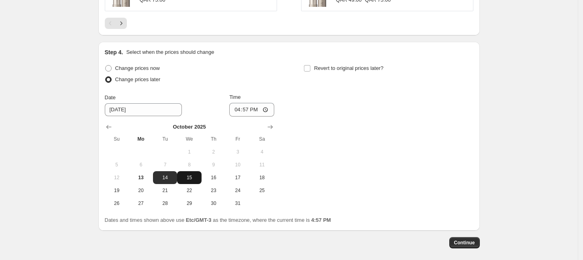
click at [197, 176] on span "15" at bounding box center [189, 177] width 18 height 6
type input "[DATE]"
click at [267, 107] on input "16:57" at bounding box center [251, 110] width 45 height 14
type input "08:04"
click at [341, 151] on div "Change prices now Change prices later Date [DATE] Time 08:[DATE] Mo Tu We Th Fr…" at bounding box center [289, 136] width 368 height 147
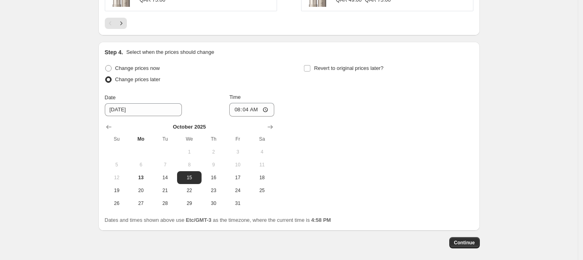
click at [443, 177] on div "Change prices now Change prices later Date [DATE] Time 08:[DATE] Mo Tu We Th Fr…" at bounding box center [289, 136] width 368 height 147
click at [471, 240] on span "Continue" at bounding box center [464, 242] width 21 height 6
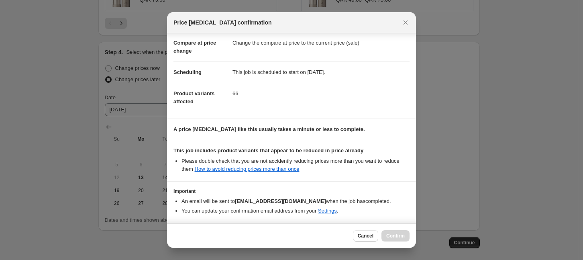
scroll to position [68, 0]
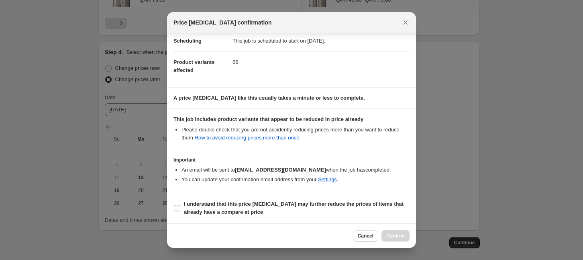
click at [337, 204] on b "I understand that this price [MEDICAL_DATA] may further reduce the prices of it…" at bounding box center [294, 208] width 220 height 14
click at [180, 205] on input "I understand that this price [MEDICAL_DATA] may further reduce the prices of it…" at bounding box center [177, 208] width 6 height 6
checkbox input "true"
click at [399, 232] on span "Confirm" at bounding box center [395, 235] width 18 height 6
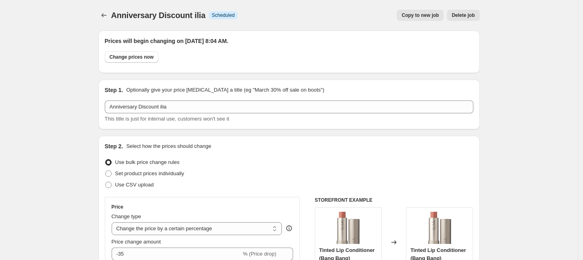
click at [427, 17] on span "Copy to new job" at bounding box center [419, 15] width 37 height 6
select select "percentage"
select select "collection"
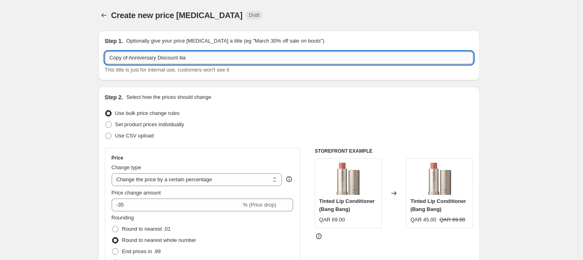
drag, startPoint x: 193, startPoint y: 60, endPoint x: 181, endPoint y: 54, distance: 13.1
click at [181, 54] on input "Copy of Anniversary Discount ilia" at bounding box center [289, 57] width 368 height 13
drag, startPoint x: 132, startPoint y: 57, endPoint x: 98, endPoint y: 58, distance: 34.5
type input "Anniversary Discount lancer"
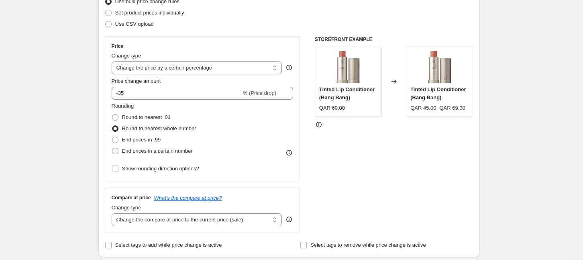
scroll to position [50, 0]
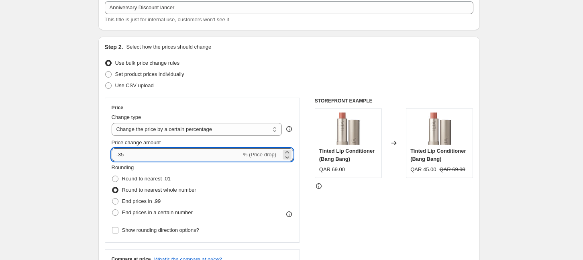
click at [151, 156] on input "-35" at bounding box center [177, 154] width 130 height 13
type input "-30"
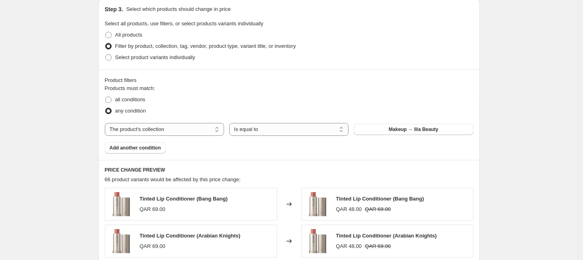
scroll to position [451, 0]
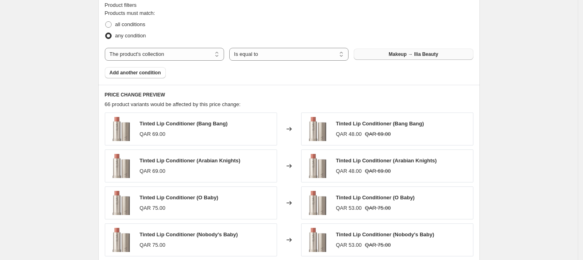
click at [429, 51] on span "Makeup → Ilia Beauty" at bounding box center [413, 54] width 49 height 6
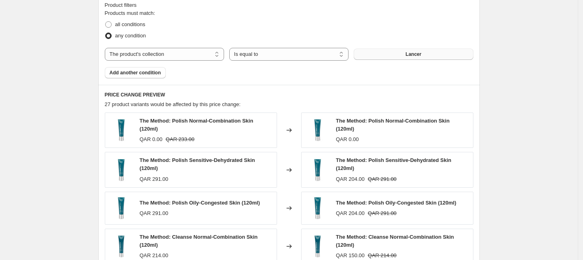
click at [512, 126] on div "Create new price [MEDICAL_DATA]. This page is ready Create new price [MEDICAL_D…" at bounding box center [289, 0] width 578 height 903
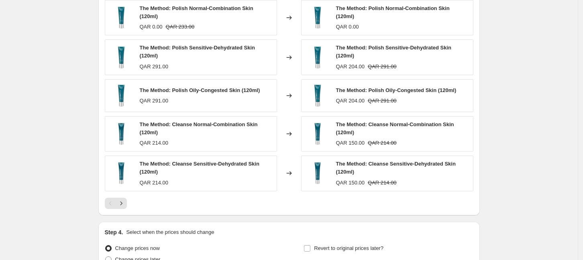
scroll to position [643, 0]
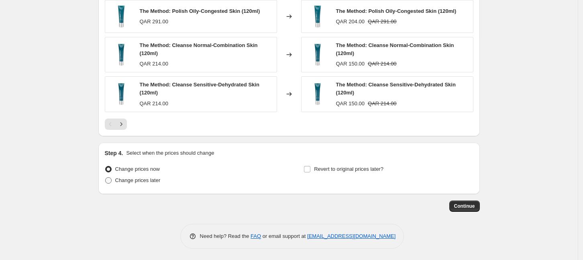
click at [150, 177] on span "Change prices later" at bounding box center [137, 180] width 45 height 6
click at [106, 177] on input "Change prices later" at bounding box center [105, 177] width 0 height 0
radio input "true"
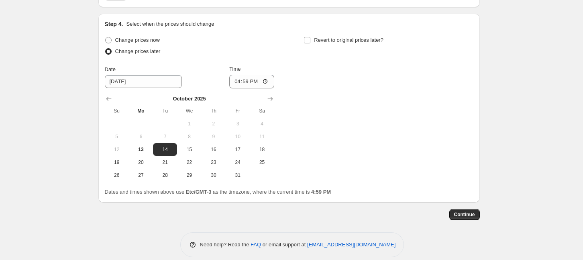
scroll to position [780, 0]
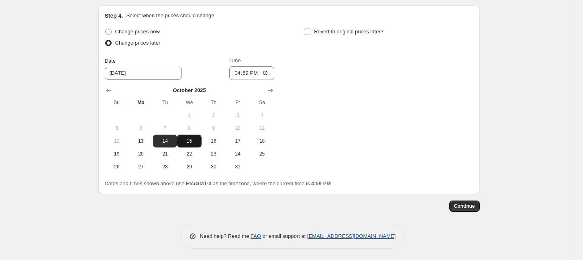
click at [190, 138] on span "15" at bounding box center [189, 141] width 18 height 6
type input "[DATE]"
click at [268, 72] on input "16:59" at bounding box center [251, 73] width 45 height 14
click at [338, 120] on div "Change prices now Change prices later Date [DATE] Time 08:59 [DATE] Su Mo Tu We…" at bounding box center [289, 99] width 368 height 147
click at [266, 73] on input "08:59" at bounding box center [251, 73] width 45 height 14
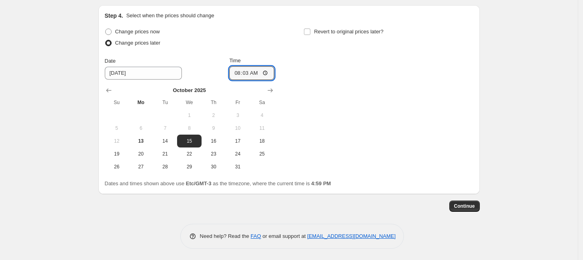
type input "08:03"
click at [381, 117] on div "Change prices now Change prices later Date [DATE] Time 08:[DATE] Mo Tu We Th Fr…" at bounding box center [289, 99] width 368 height 147
click at [470, 206] on span "Continue" at bounding box center [464, 206] width 21 height 6
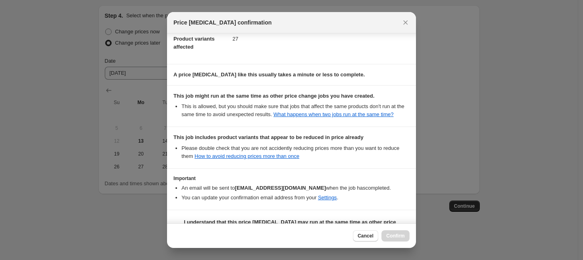
scroll to position [117, 0]
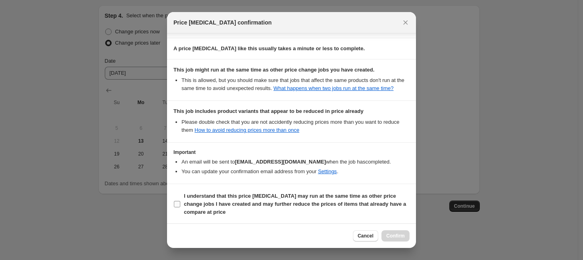
click at [297, 193] on b "I understand that this price [MEDICAL_DATA] may run at the same time as other p…" at bounding box center [295, 204] width 222 height 22
click at [180, 201] on input "I understand that this price [MEDICAL_DATA] may run at the same time as other p…" at bounding box center [177, 204] width 6 height 6
checkbox input "true"
click at [396, 233] on span "Confirm" at bounding box center [395, 235] width 18 height 6
type input "Anniversary Discount lancer"
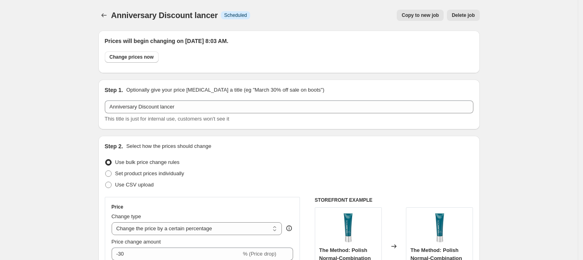
click at [427, 19] on button "Copy to new job" at bounding box center [420, 15] width 47 height 11
select select "percentage"
select select "collection"
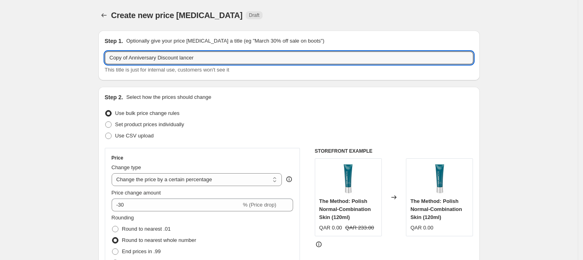
drag, startPoint x: 132, startPoint y: 58, endPoint x: 88, endPoint y: 66, distance: 44.4
drag, startPoint x: 195, startPoint y: 57, endPoint x: 162, endPoint y: 58, distance: 33.3
click at [163, 58] on input "\Anniversary Discount lancer" at bounding box center [289, 57] width 368 height 13
click at [114, 59] on input "\Anniversary Discount lancer" at bounding box center [289, 57] width 368 height 13
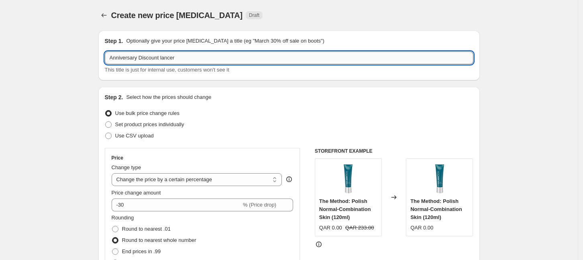
drag, startPoint x: 181, startPoint y: 55, endPoint x: 161, endPoint y: 56, distance: 19.7
click at [161, 56] on input "Anniversary Discount lancer" at bounding box center [289, 57] width 368 height 13
type input "Anniversary Discount Dr, [PERSON_NAME]"
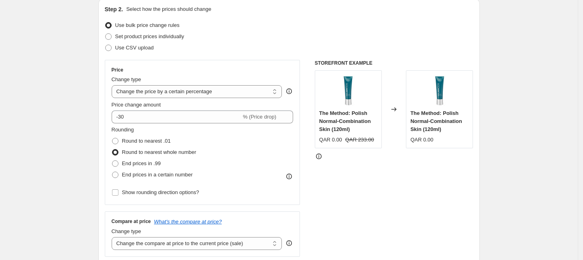
scroll to position [100, 0]
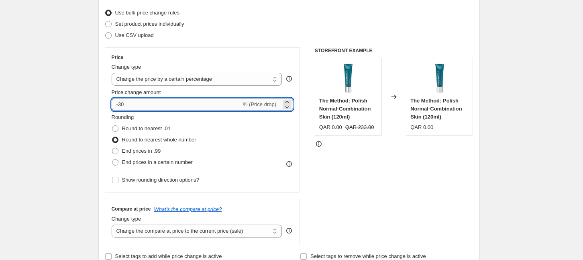
click at [139, 107] on input "-30" at bounding box center [177, 104] width 130 height 13
type input "-3"
type input "-25"
drag, startPoint x: 83, startPoint y: 101, endPoint x: 118, endPoint y: 71, distance: 46.4
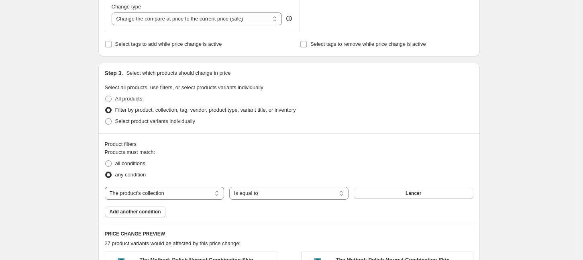
scroll to position [351, 0]
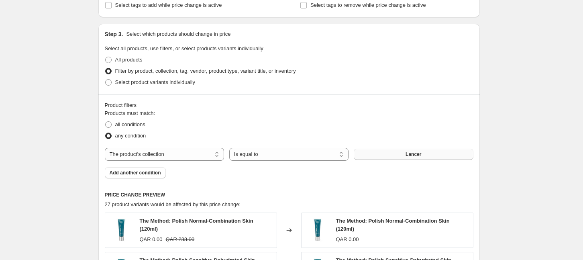
click at [412, 155] on span "Lancer" at bounding box center [413, 154] width 16 height 6
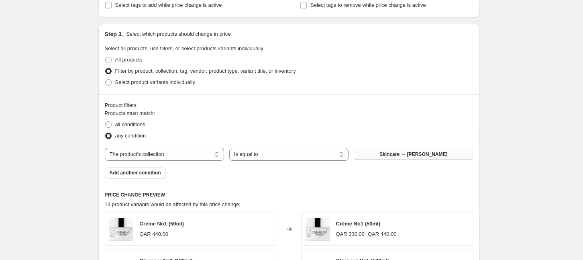
click at [501, 123] on div "Create new price [MEDICAL_DATA]. This page is ready Create new price [MEDICAL_D…" at bounding box center [289, 96] width 578 height 895
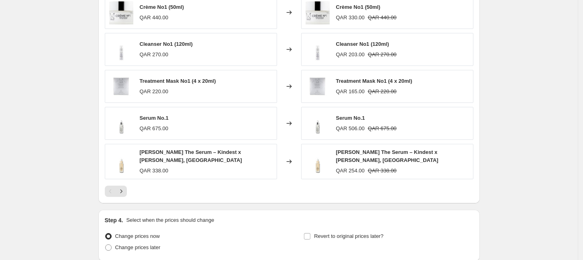
scroll to position [633, 0]
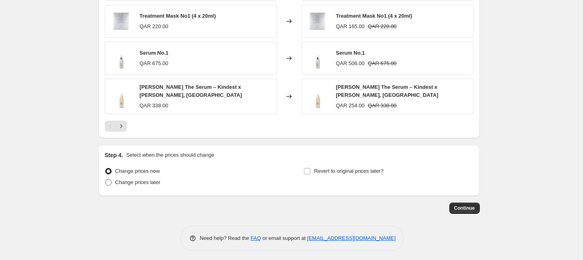
click at [149, 180] on span "Change prices later" at bounding box center [137, 182] width 45 height 6
click at [106, 179] on input "Change prices later" at bounding box center [105, 179] width 0 height 0
radio input "true"
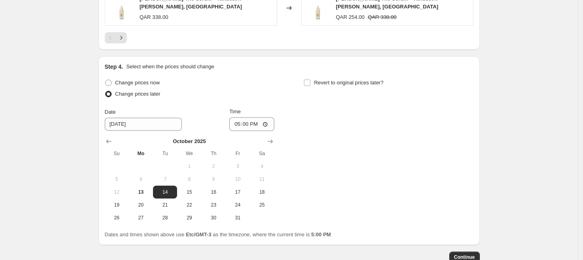
scroll to position [770, 0]
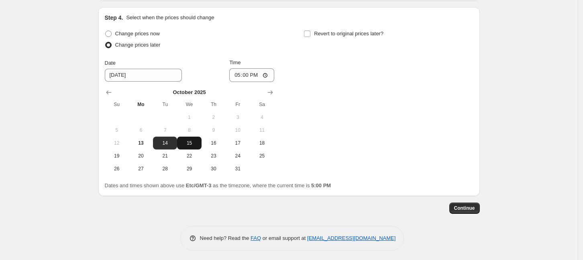
click at [193, 141] on span "15" at bounding box center [189, 143] width 18 height 6
type input "[DATE]"
click at [269, 71] on input "17:00" at bounding box center [251, 75] width 45 height 14
type input "08:02"
drag, startPoint x: 369, startPoint y: 127, endPoint x: 379, endPoint y: 132, distance: 10.6
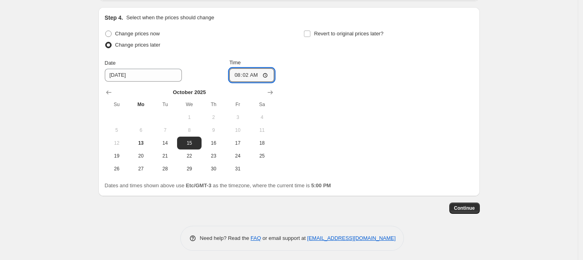
click at [370, 127] on div "Change prices now Change prices later Date [DATE] Time 08:[DATE] Mo Tu We Th Fr…" at bounding box center [289, 101] width 368 height 147
click at [470, 205] on span "Continue" at bounding box center [464, 208] width 21 height 6
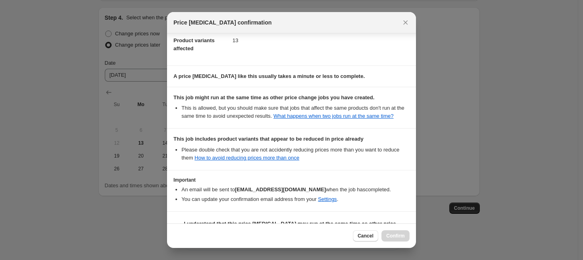
scroll to position [117, 0]
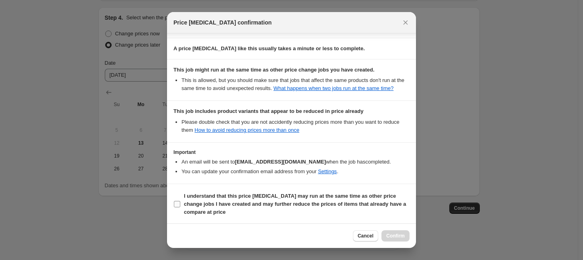
click at [266, 201] on b "I understand that this price [MEDICAL_DATA] may run at the same time as other p…" at bounding box center [295, 204] width 222 height 22
click at [180, 201] on input "I understand that this price [MEDICAL_DATA] may run at the same time as other p…" at bounding box center [177, 204] width 6 height 6
checkbox input "true"
click at [392, 231] on button "Confirm" at bounding box center [395, 235] width 28 height 11
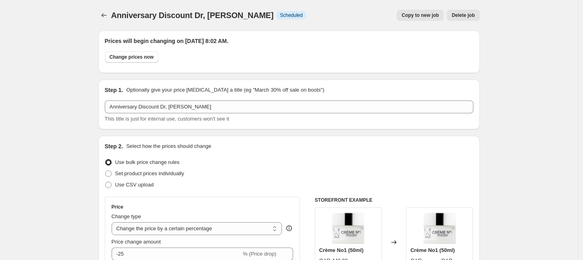
click at [427, 14] on span "Copy to new job" at bounding box center [419, 15] width 37 height 6
select select "percentage"
select select "collection"
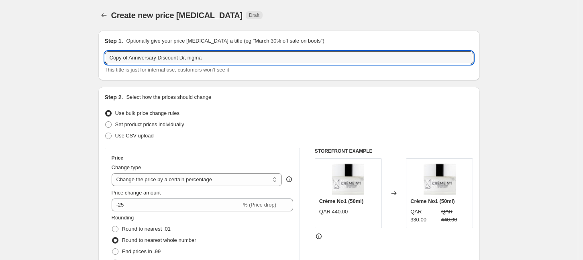
drag, startPoint x: 132, startPoint y: 57, endPoint x: 90, endPoint y: 63, distance: 41.8
drag, startPoint x: 192, startPoint y: 57, endPoint x: 163, endPoint y: 61, distance: 29.6
click at [163, 61] on input "Anniversary Discount Dr, [PERSON_NAME]" at bounding box center [289, 57] width 368 height 13
type input "Anniversary Discount [PERSON_NAME] & [PERSON_NAME]"
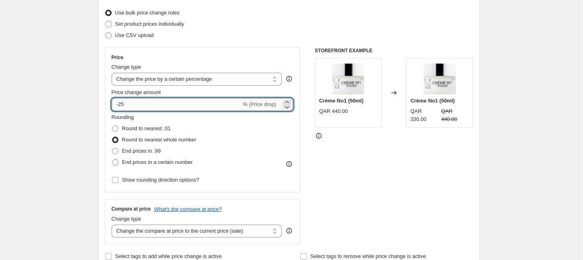
click at [164, 101] on input "-25" at bounding box center [177, 104] width 130 height 13
type input "-2"
type input "-50"
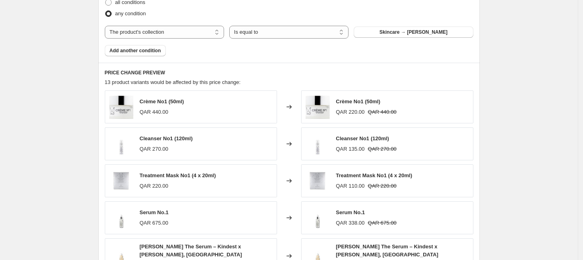
scroll to position [451, 0]
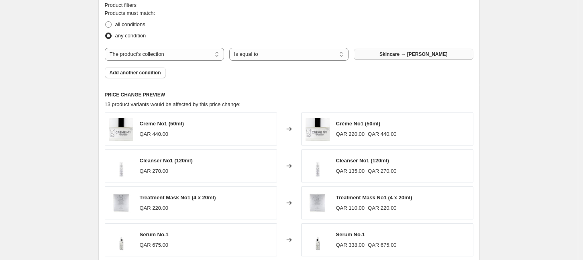
click at [389, 52] on button "Skincare → [PERSON_NAME]" at bounding box center [413, 54] width 119 height 11
click at [164, 56] on select "The product The product's collection The product's tag The product's vendor The…" at bounding box center [164, 54] width 119 height 13
select select "product"
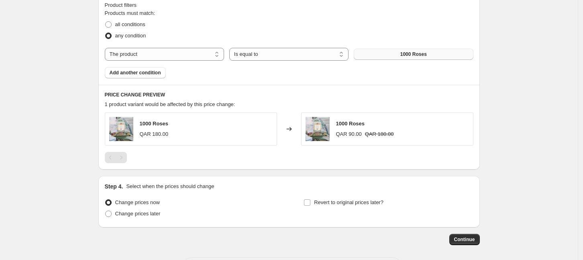
click at [415, 55] on span "1000 Roses" at bounding box center [413, 54] width 26 height 6
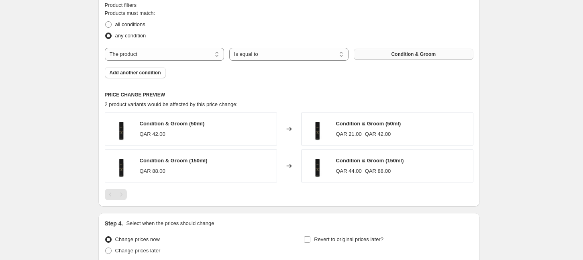
click at [136, 72] on span "Add another condition" at bounding box center [135, 72] width 51 height 6
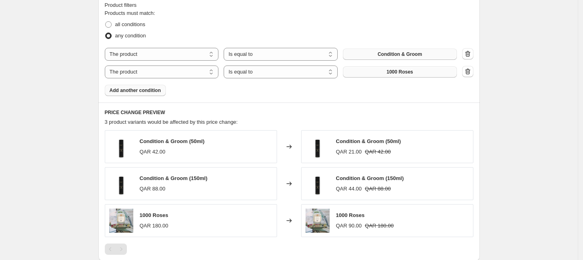
click at [407, 70] on span "1000 Roses" at bounding box center [400, 72] width 26 height 6
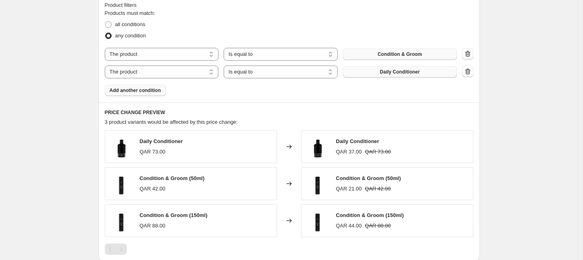
click at [132, 92] on span "Add another condition" at bounding box center [135, 90] width 51 height 6
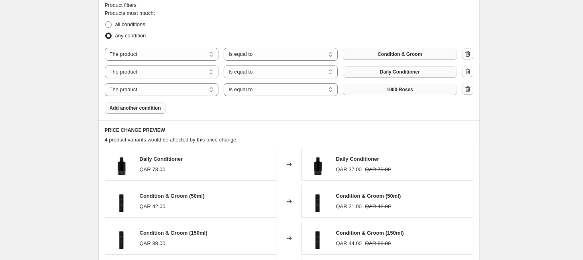
click at [387, 93] on button "1000 Roses" at bounding box center [400, 89] width 114 height 11
click at [133, 106] on span "Add another condition" at bounding box center [135, 108] width 51 height 6
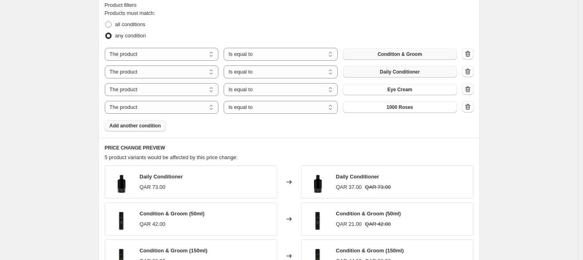
click at [397, 107] on span "1000 Roses" at bounding box center [400, 107] width 26 height 6
click at [150, 122] on button "Add another condition" at bounding box center [135, 125] width 61 height 11
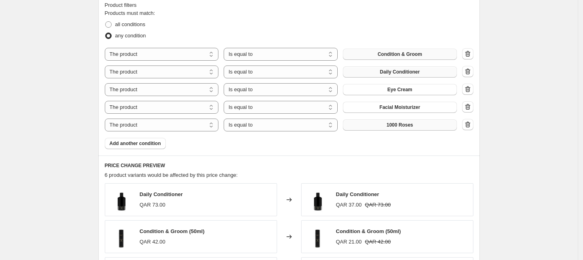
click at [386, 126] on button "1000 Roses" at bounding box center [400, 124] width 114 height 11
click at [152, 140] on span "Add another condition" at bounding box center [135, 143] width 51 height 6
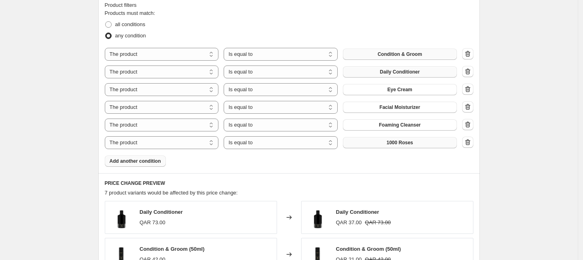
click at [421, 140] on button "1000 Roses" at bounding box center [400, 142] width 114 height 11
click at [523, 137] on div "Create new price [MEDICAL_DATA]. This page is ready Create new price [MEDICAL_D…" at bounding box center [289, 39] width 578 height 981
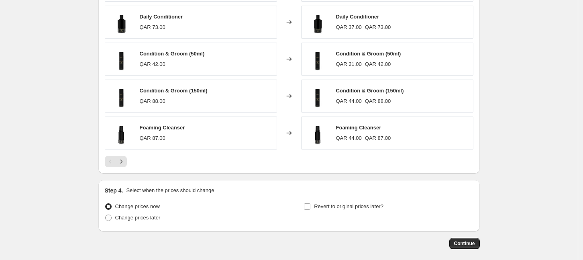
scroll to position [721, 0]
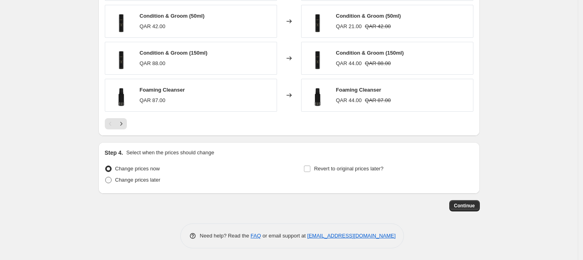
click at [127, 177] on span "Change prices later" at bounding box center [137, 180] width 45 height 6
click at [106, 177] on input "Change prices later" at bounding box center [105, 177] width 0 height 0
radio input "true"
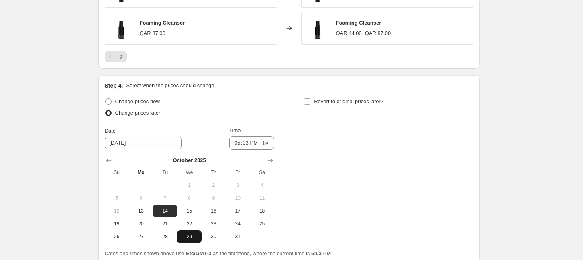
scroll to position [821, 0]
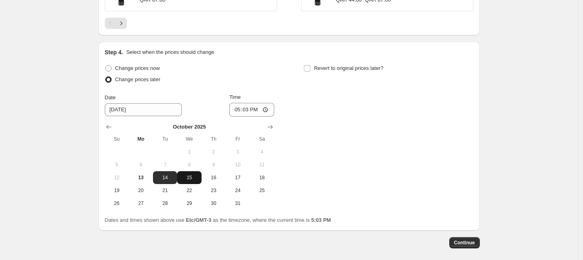
click at [194, 180] on button "15" at bounding box center [189, 177] width 24 height 13
type input "[DATE]"
click at [269, 110] on input "17:03" at bounding box center [251, 110] width 45 height 14
type input "07:04"
click at [355, 163] on div "Change prices now Change prices later Date [DATE] Time 07:[DATE] Mo Tu We Th Fr…" at bounding box center [289, 136] width 368 height 147
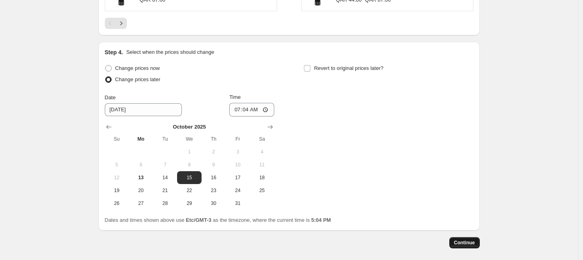
click at [470, 242] on span "Continue" at bounding box center [464, 242] width 21 height 6
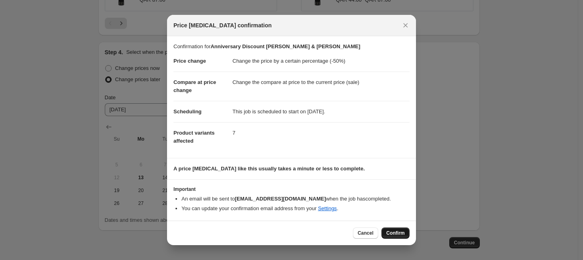
click at [398, 235] on span "Confirm" at bounding box center [395, 233] width 18 height 6
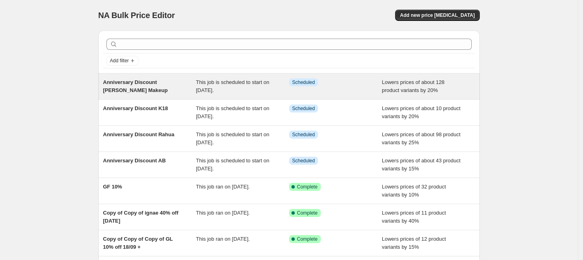
click at [185, 95] on div "Anniversary Discount [PERSON_NAME] Makeup This job is scheduled to start on [DA…" at bounding box center [288, 86] width 381 height 26
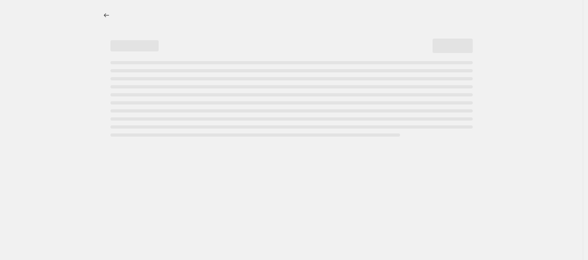
select select "percentage"
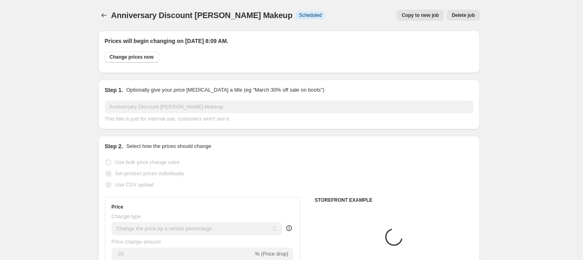
select select "collection"
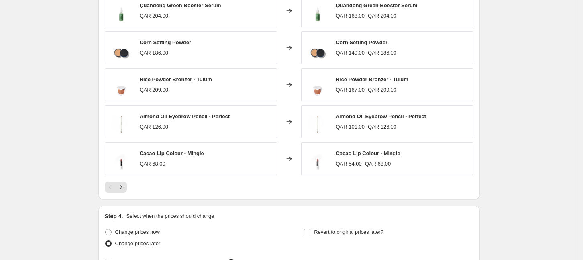
scroll to position [602, 0]
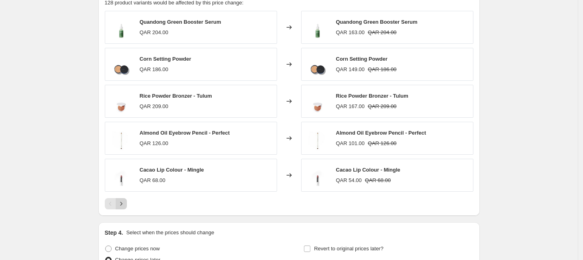
click at [125, 201] on icon "Next" at bounding box center [121, 203] width 8 height 8
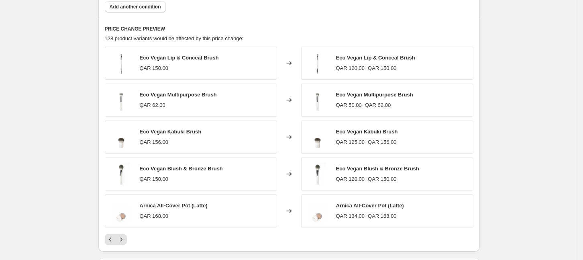
scroll to position [551, 0]
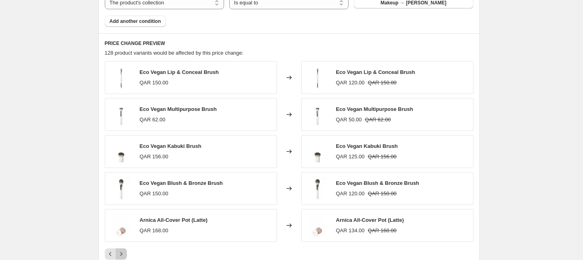
click at [120, 257] on button "Next" at bounding box center [121, 253] width 11 height 11
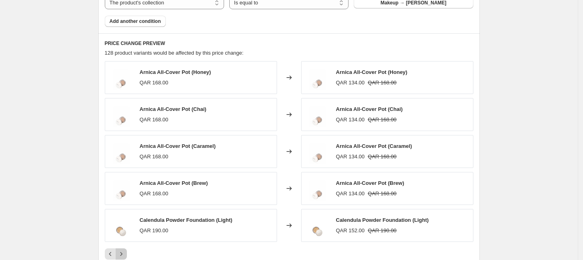
click at [123, 250] on icon "Next" at bounding box center [121, 254] width 8 height 8
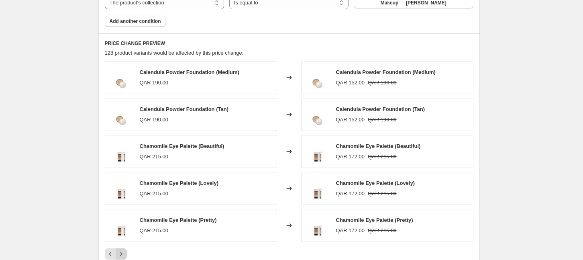
click at [124, 250] on icon "Next" at bounding box center [121, 254] width 8 height 8
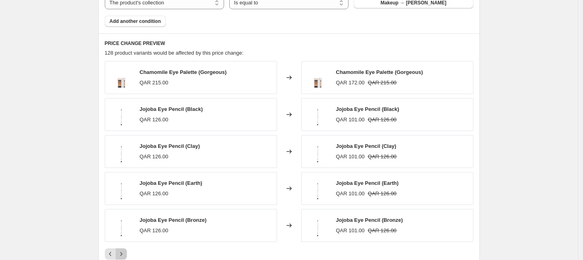
click at [124, 250] on icon "Next" at bounding box center [121, 254] width 8 height 8
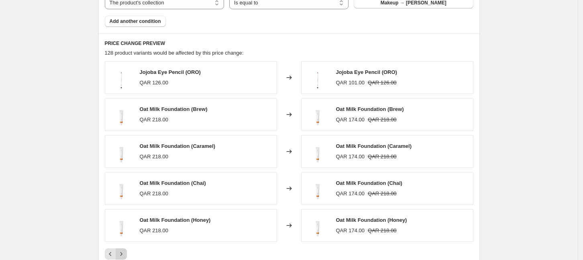
click at [124, 250] on icon "Next" at bounding box center [121, 254] width 8 height 8
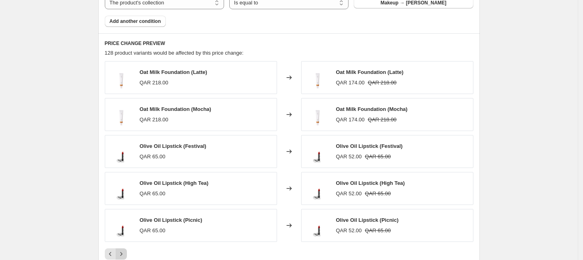
click at [124, 250] on icon "Next" at bounding box center [121, 254] width 8 height 8
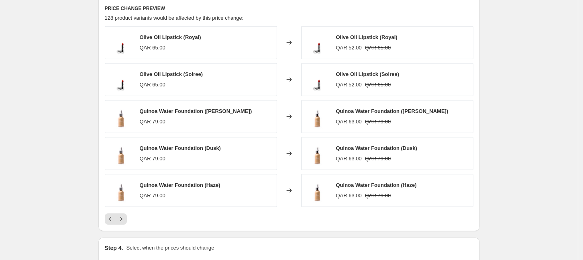
scroll to position [602, 0]
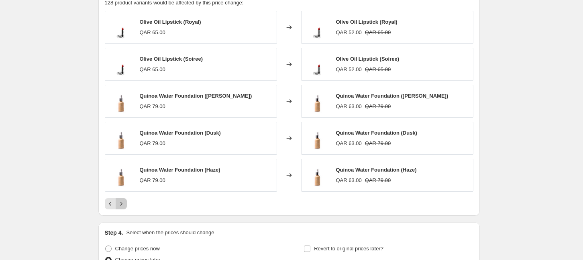
click at [125, 200] on icon "Next" at bounding box center [121, 203] width 8 height 8
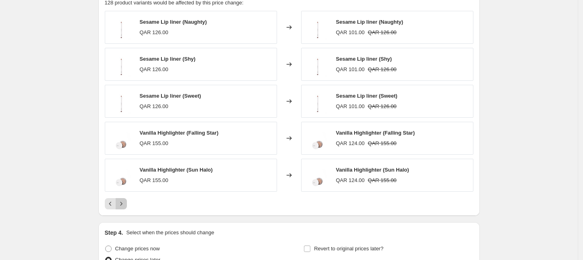
click at [125, 200] on icon "Next" at bounding box center [121, 203] width 8 height 8
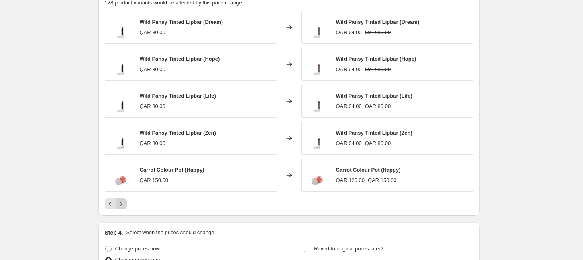
click at [125, 200] on icon "Next" at bounding box center [121, 203] width 8 height 8
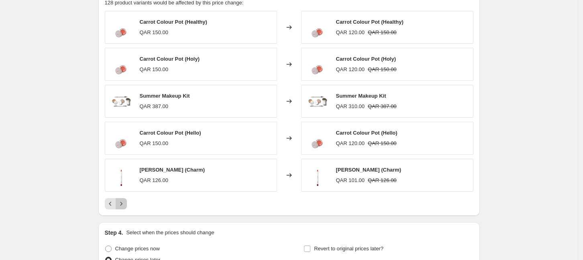
click at [125, 200] on icon "Next" at bounding box center [121, 203] width 8 height 8
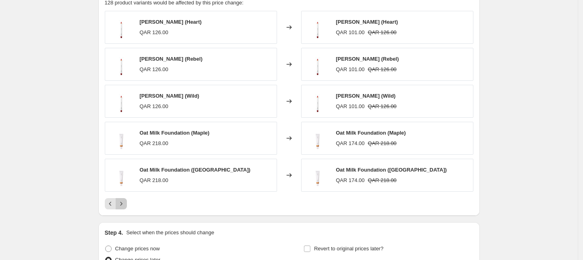
click at [125, 200] on icon "Next" at bounding box center [121, 203] width 8 height 8
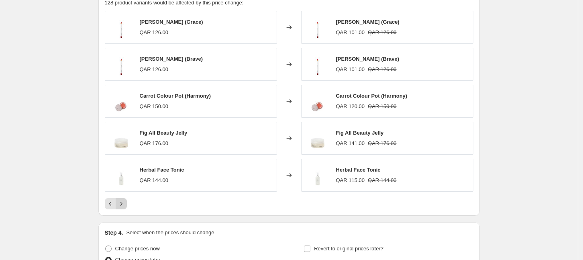
click at [125, 200] on icon "Next" at bounding box center [121, 203] width 8 height 8
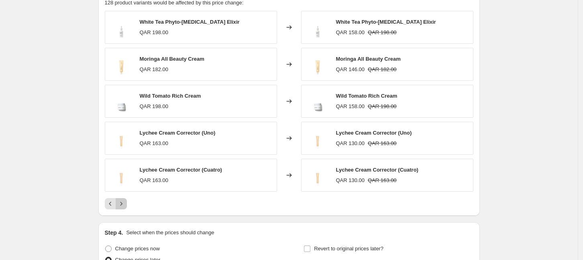
click at [125, 200] on icon "Next" at bounding box center [121, 203] width 8 height 8
